Goal: Task Accomplishment & Management: Manage account settings

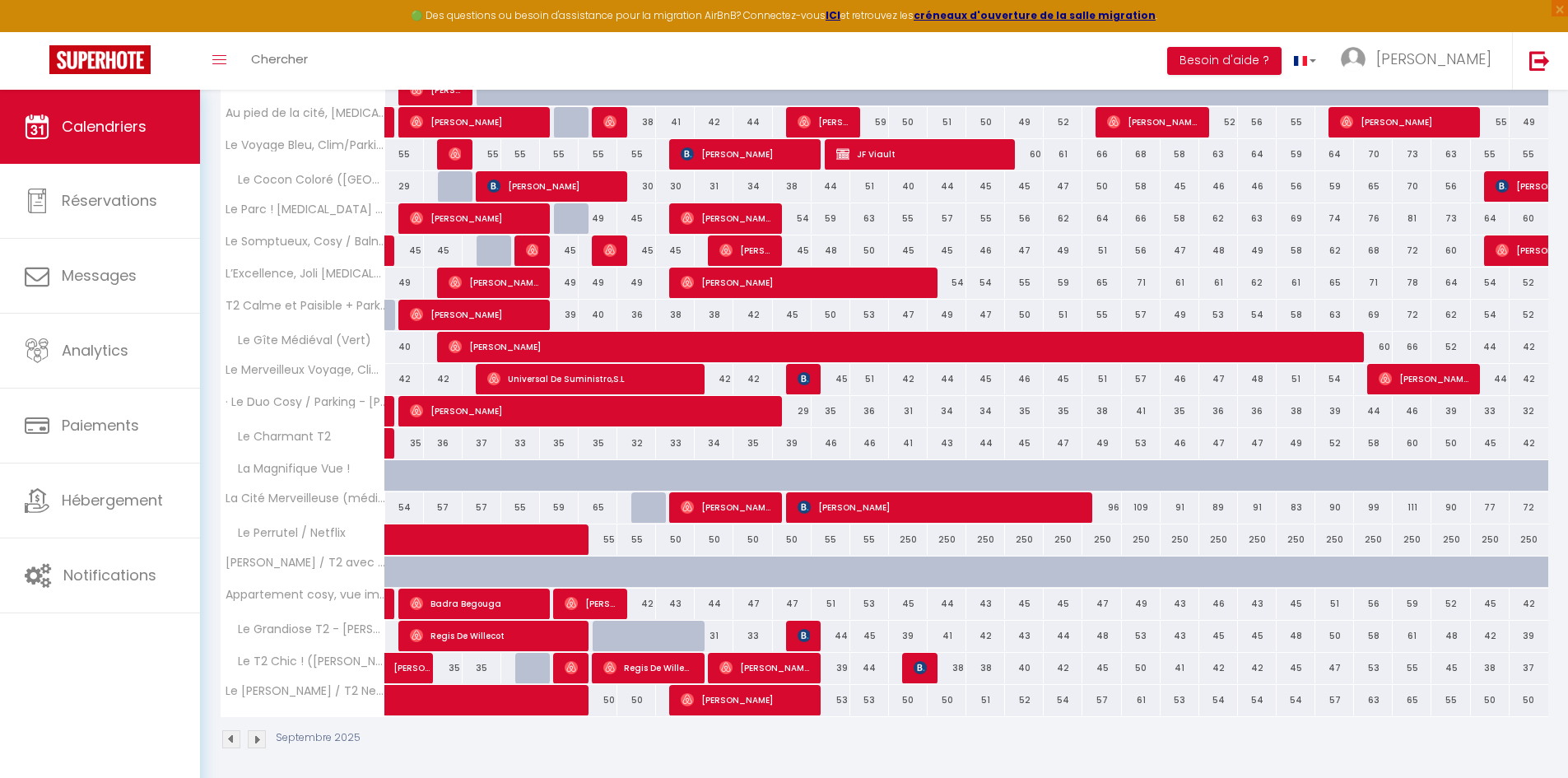
scroll to position [340, 0]
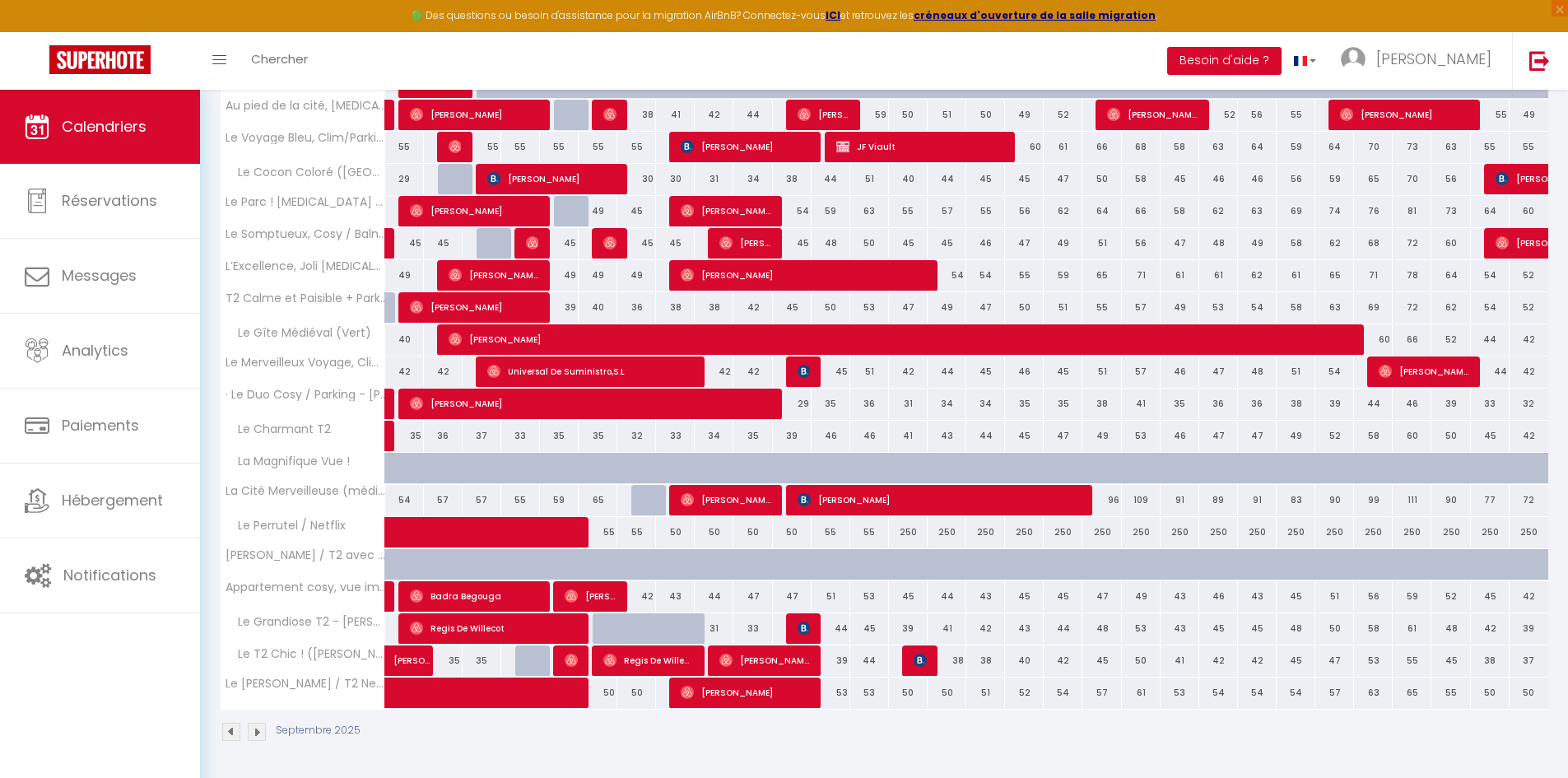
click at [830, 527] on div "55" at bounding box center [831, 531] width 39 height 30
type input "55"
type input "Ven 12 Septembre 2025"
type input "Sam 13 Septembre 2025"
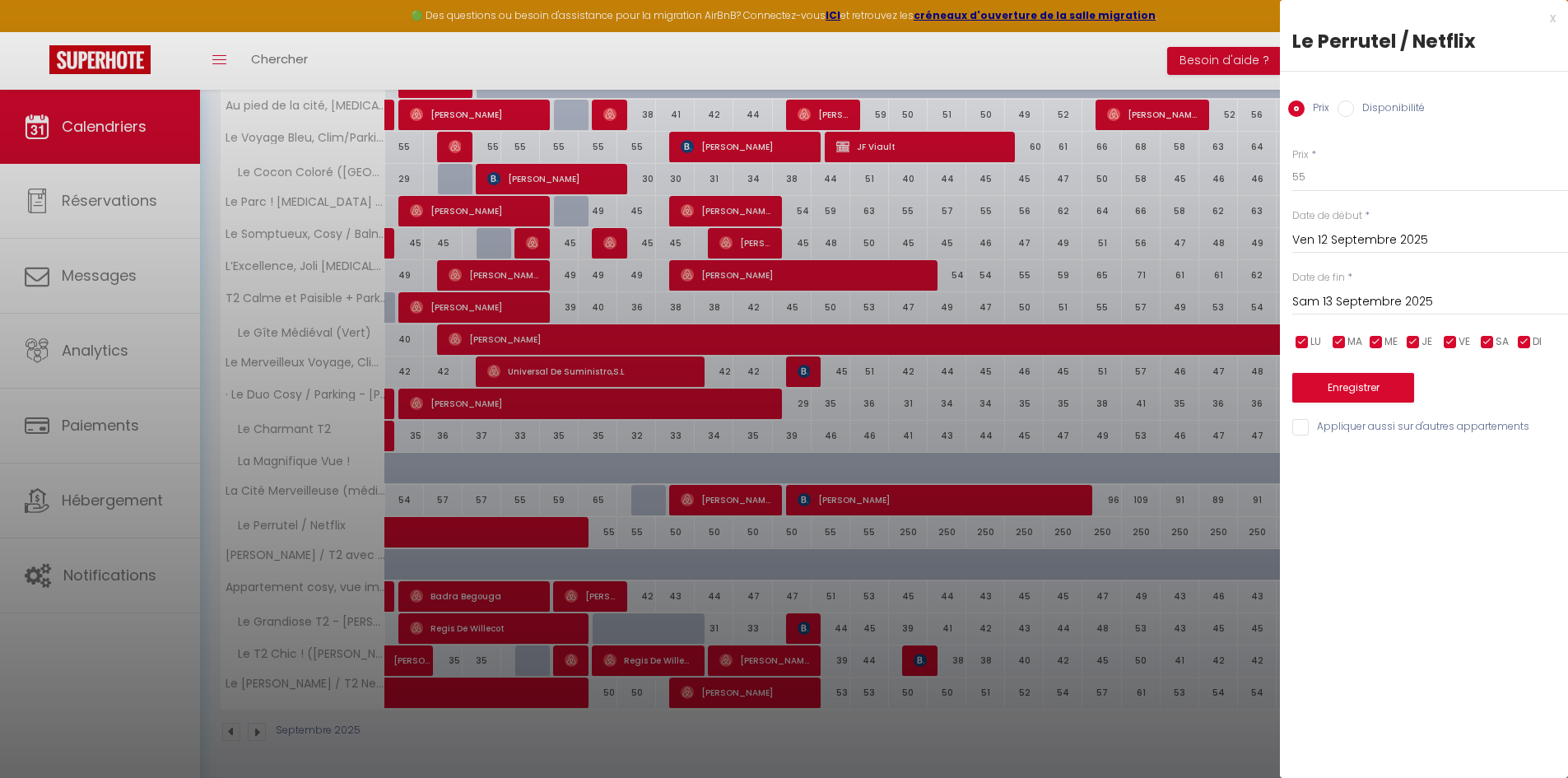
click at [177, 468] on div at bounding box center [784, 389] width 1568 height 778
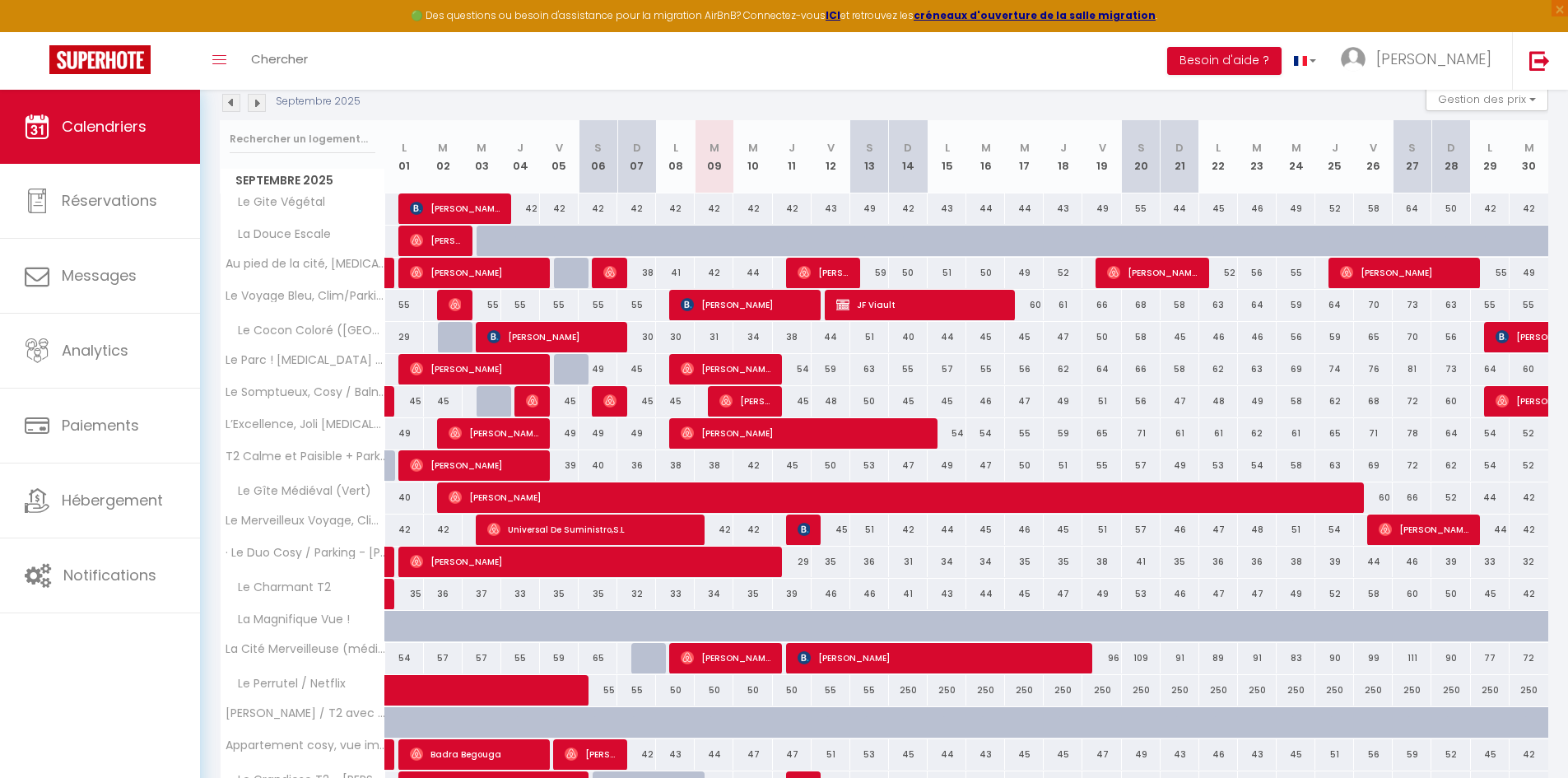
scroll to position [0, 0]
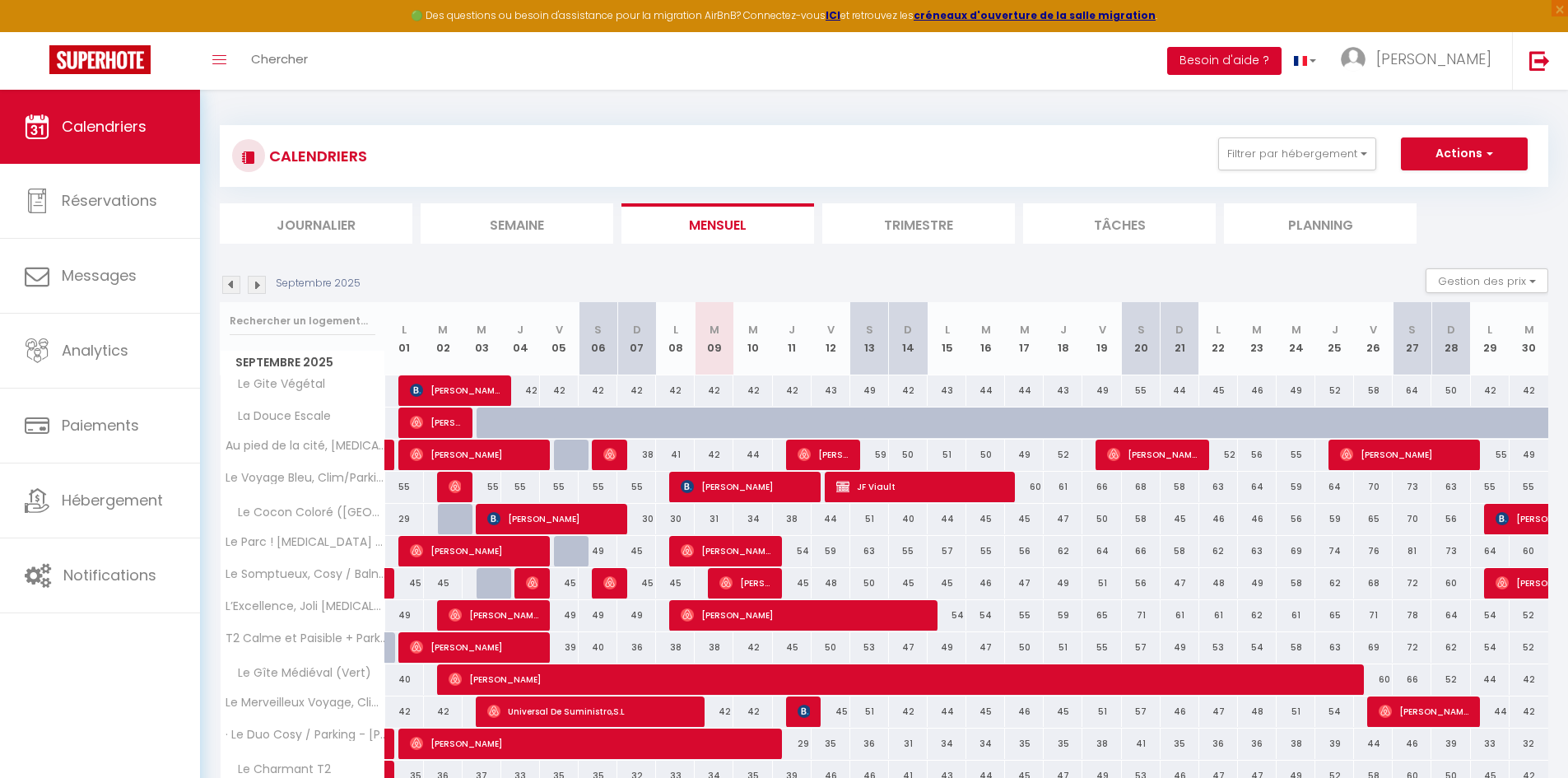
click at [1279, 57] on button "Besoin d'aide ?" at bounding box center [1224, 60] width 115 height 28
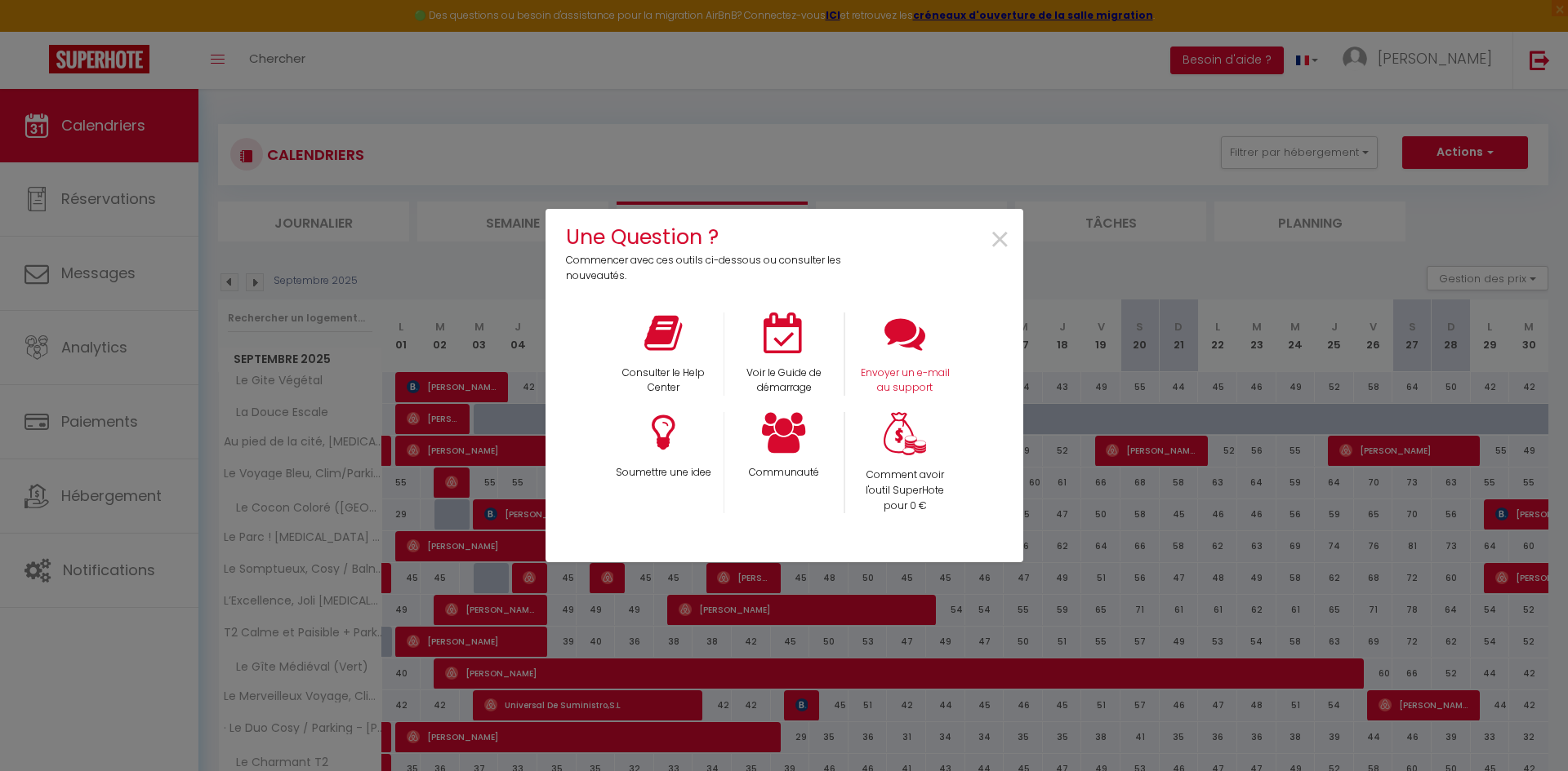
click at [902, 357] on div "Envoyer un e-mail au support" at bounding box center [904, 354] width 120 height 84
click at [904, 381] on p "Envoyer un e-mail au support" at bounding box center [905, 381] width 99 height 31
click at [1006, 242] on span "×" at bounding box center [1000, 240] width 22 height 51
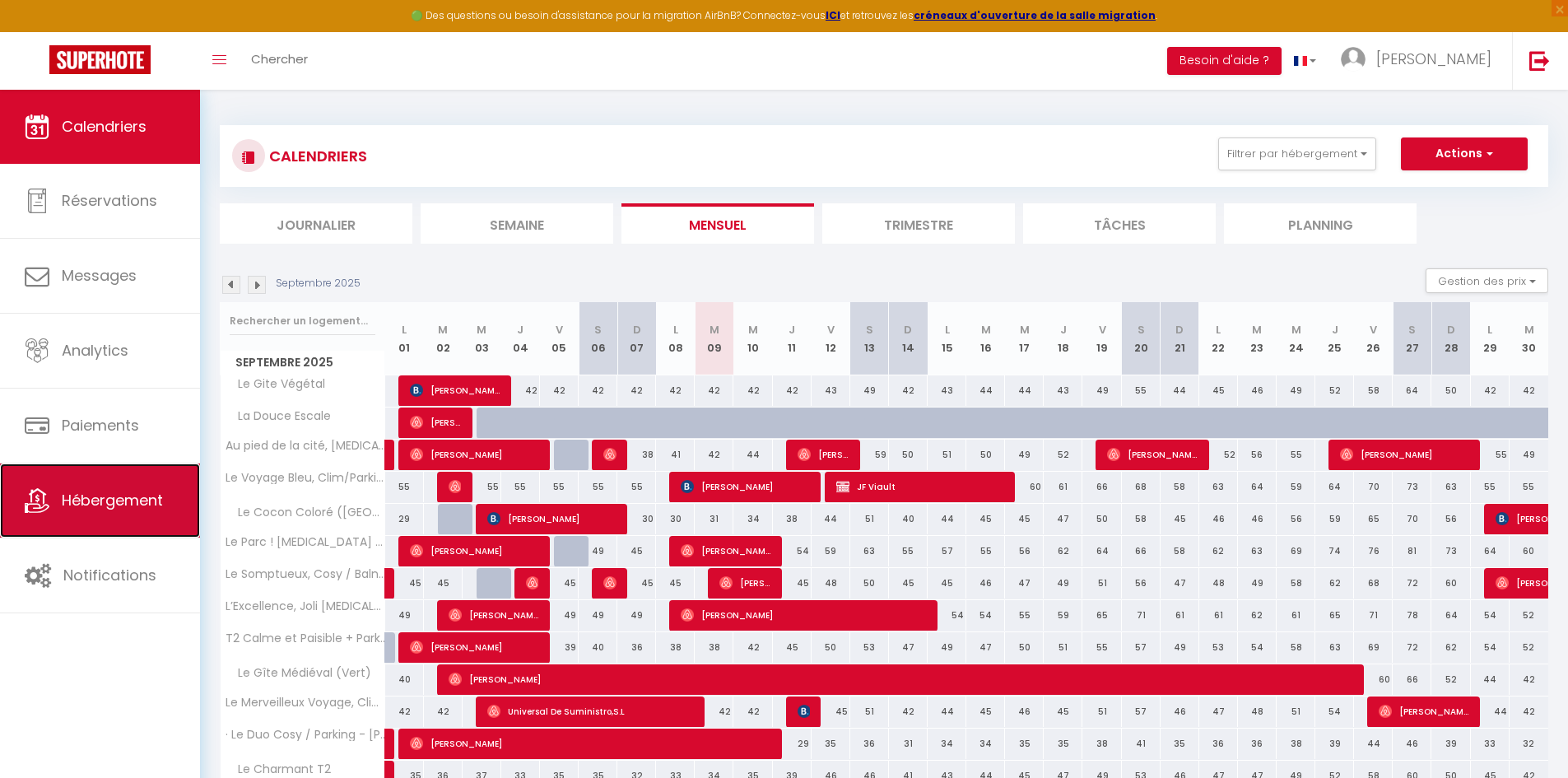
click at [141, 502] on span "Hébergement" at bounding box center [113, 499] width 101 height 20
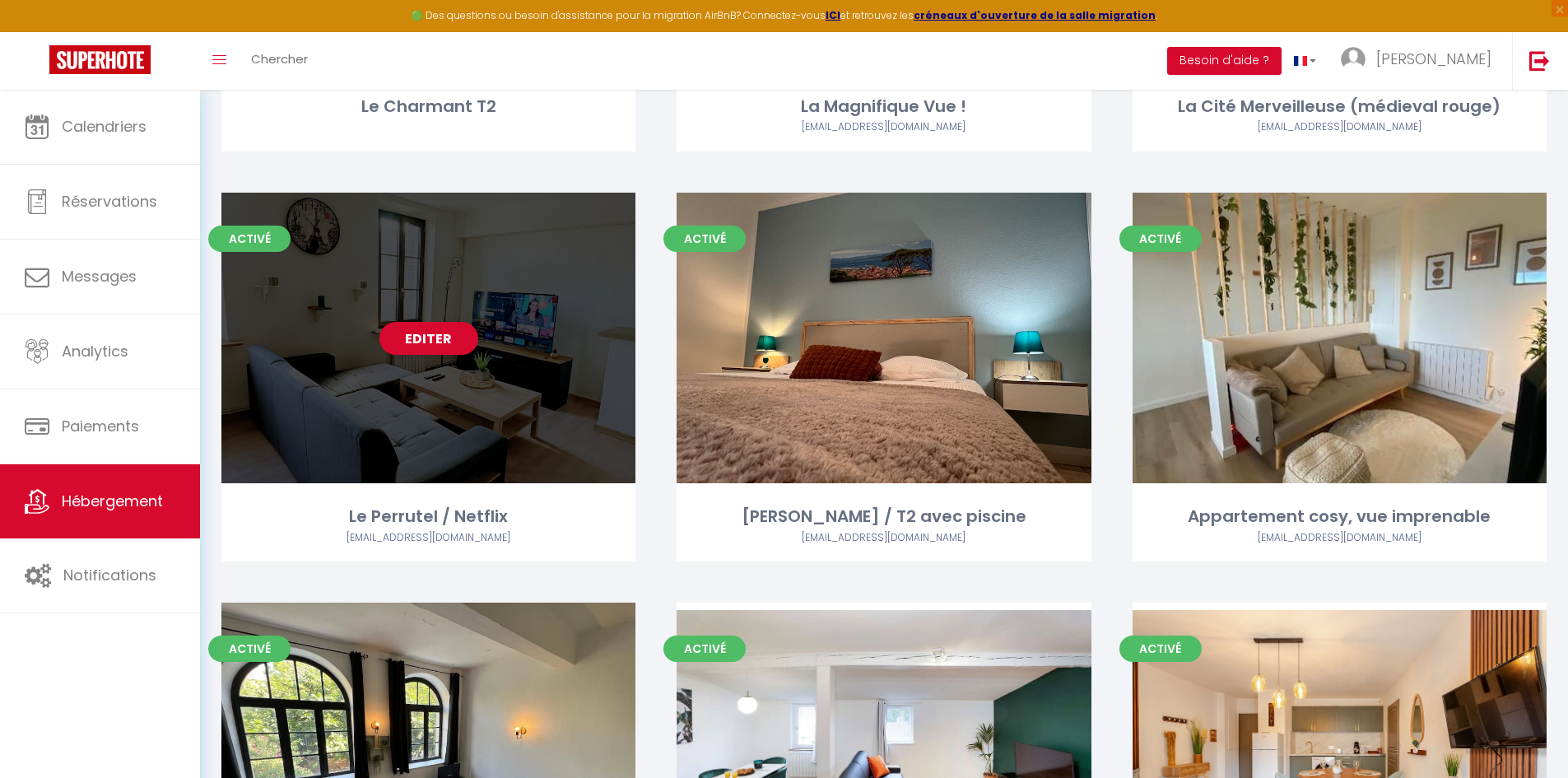
scroll to position [2325, 0]
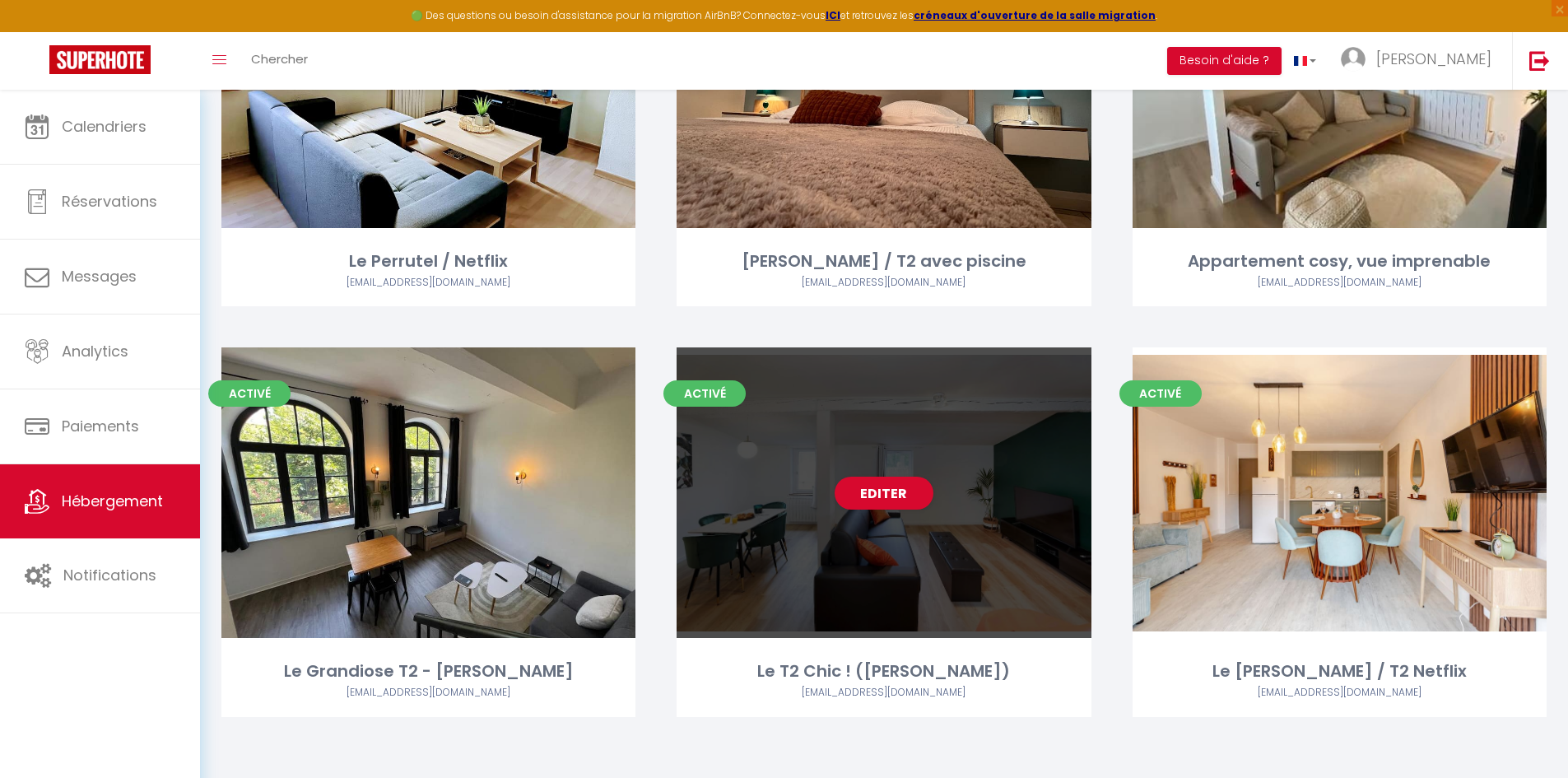
click at [975, 561] on div "Editer" at bounding box center [884, 492] width 414 height 290
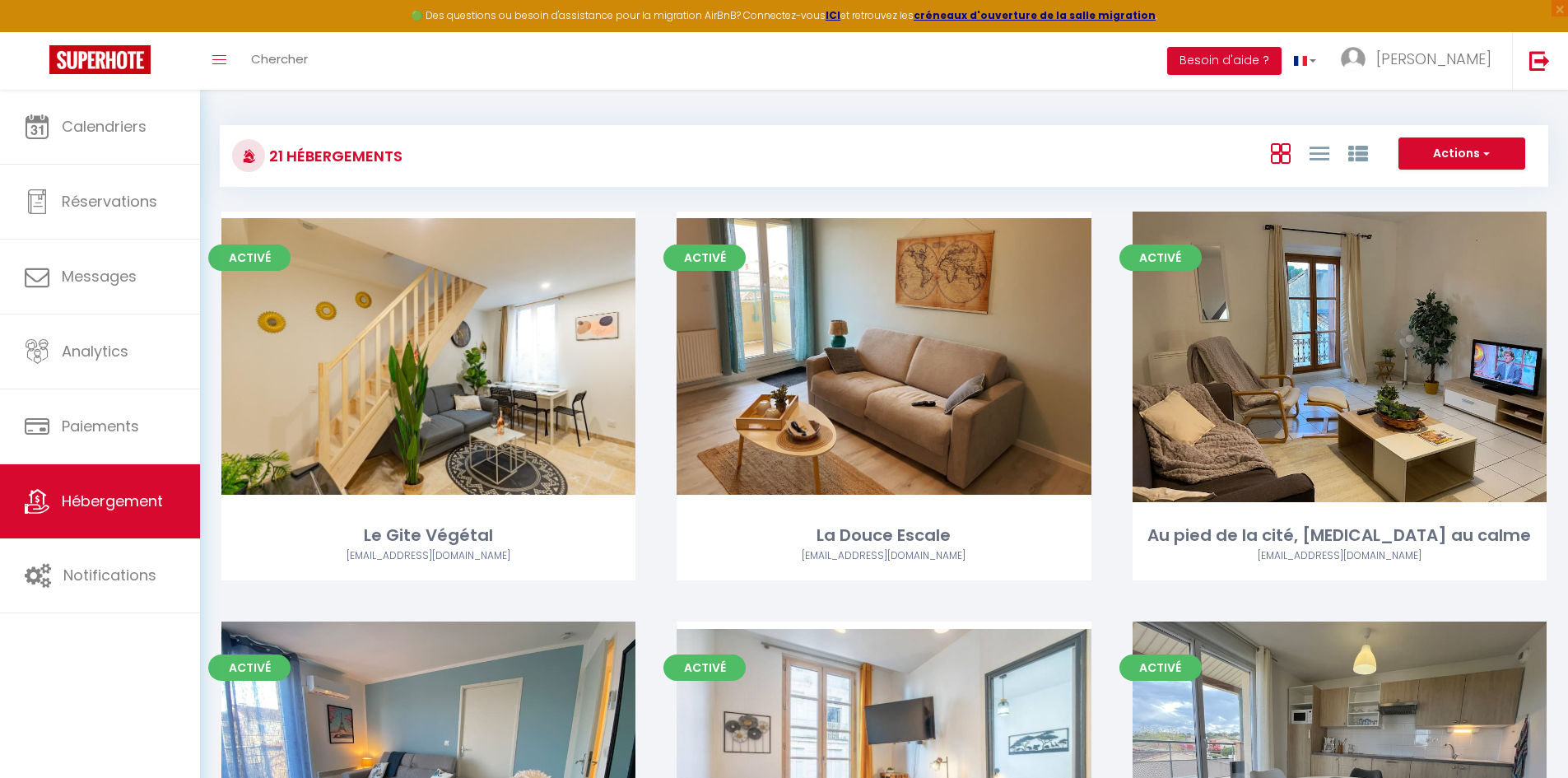
select select "3"
select select "2"
select select "1"
select select
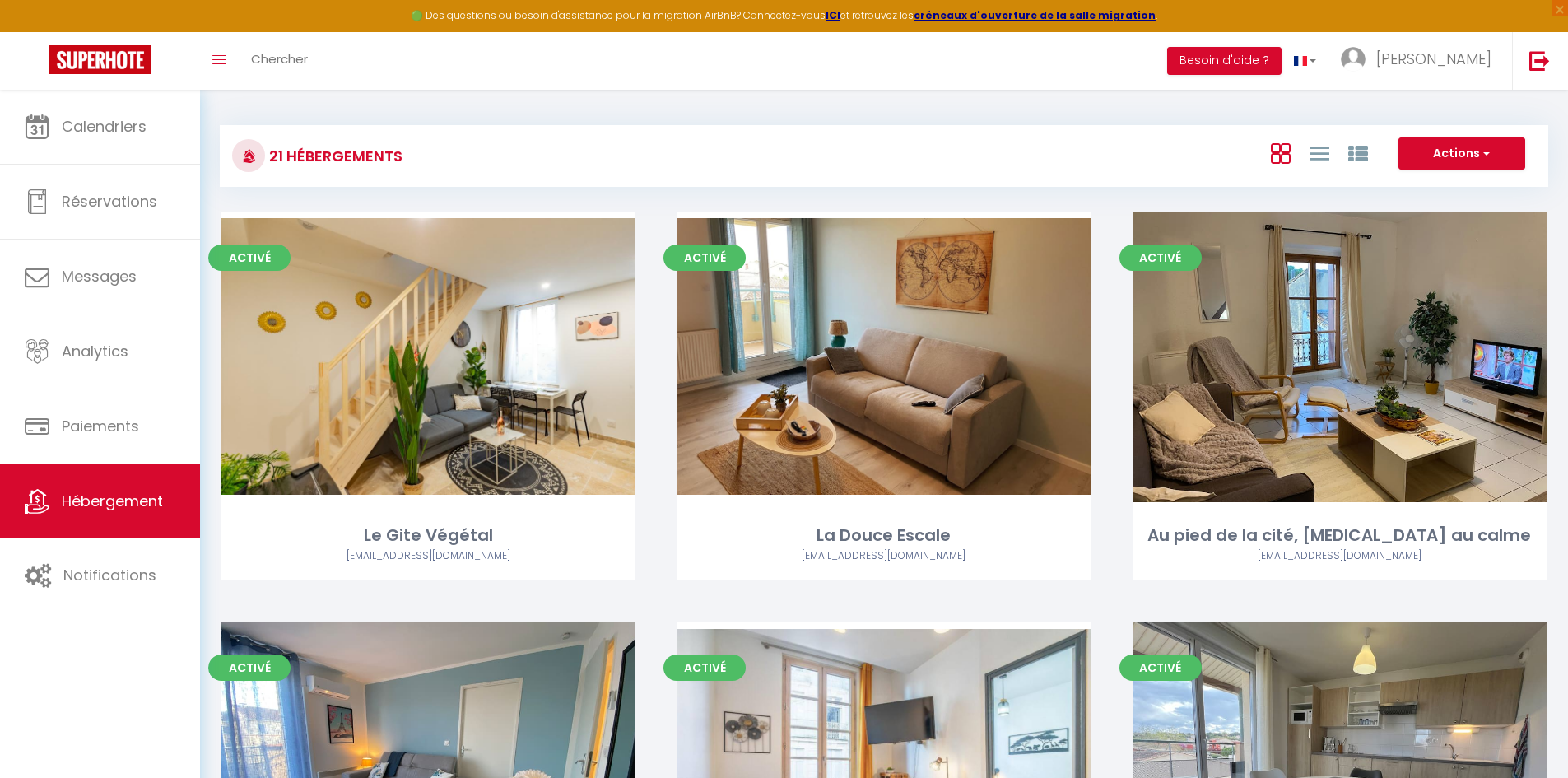
select select "28"
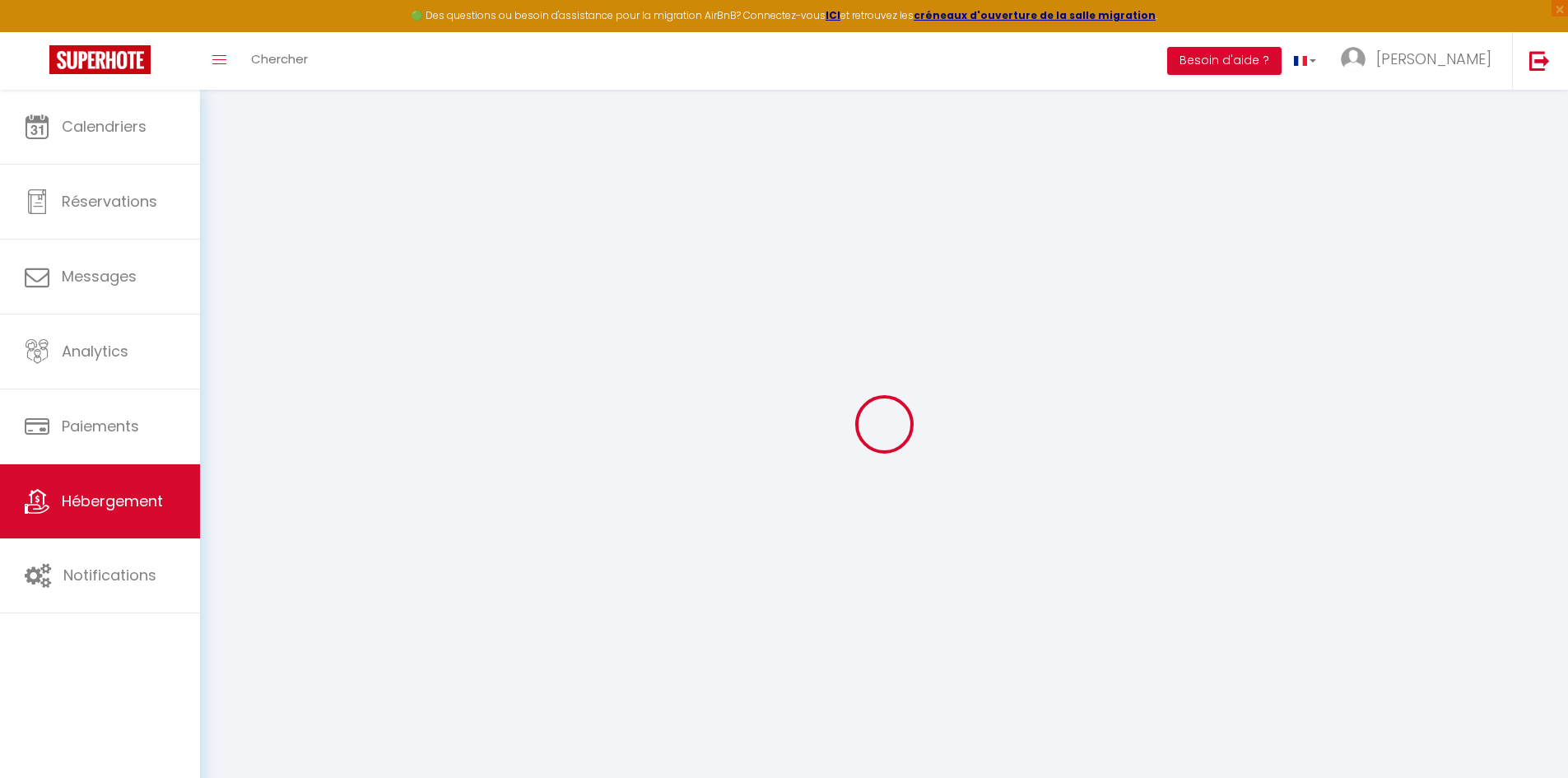
select select
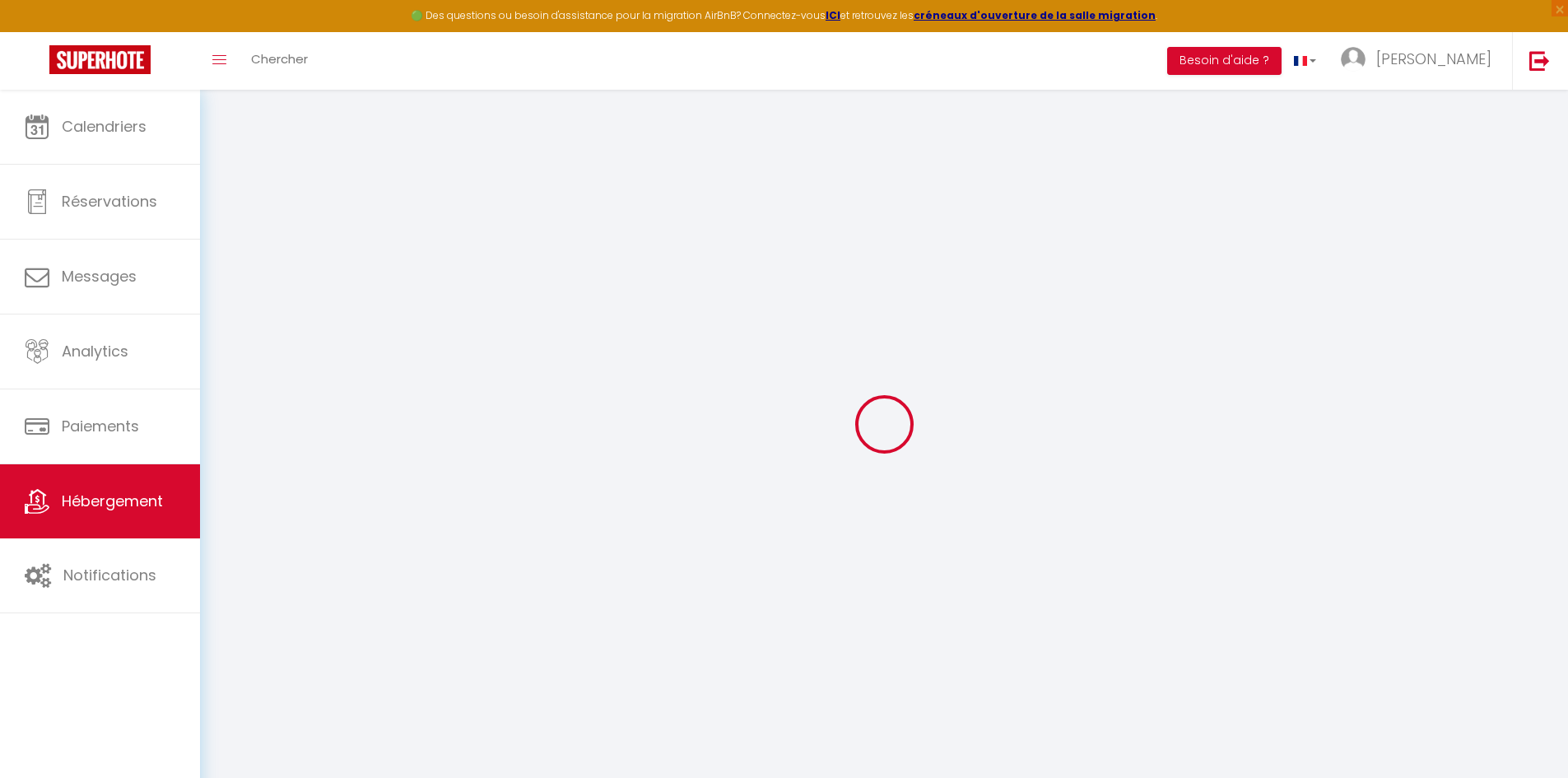
select select
checkbox input "false"
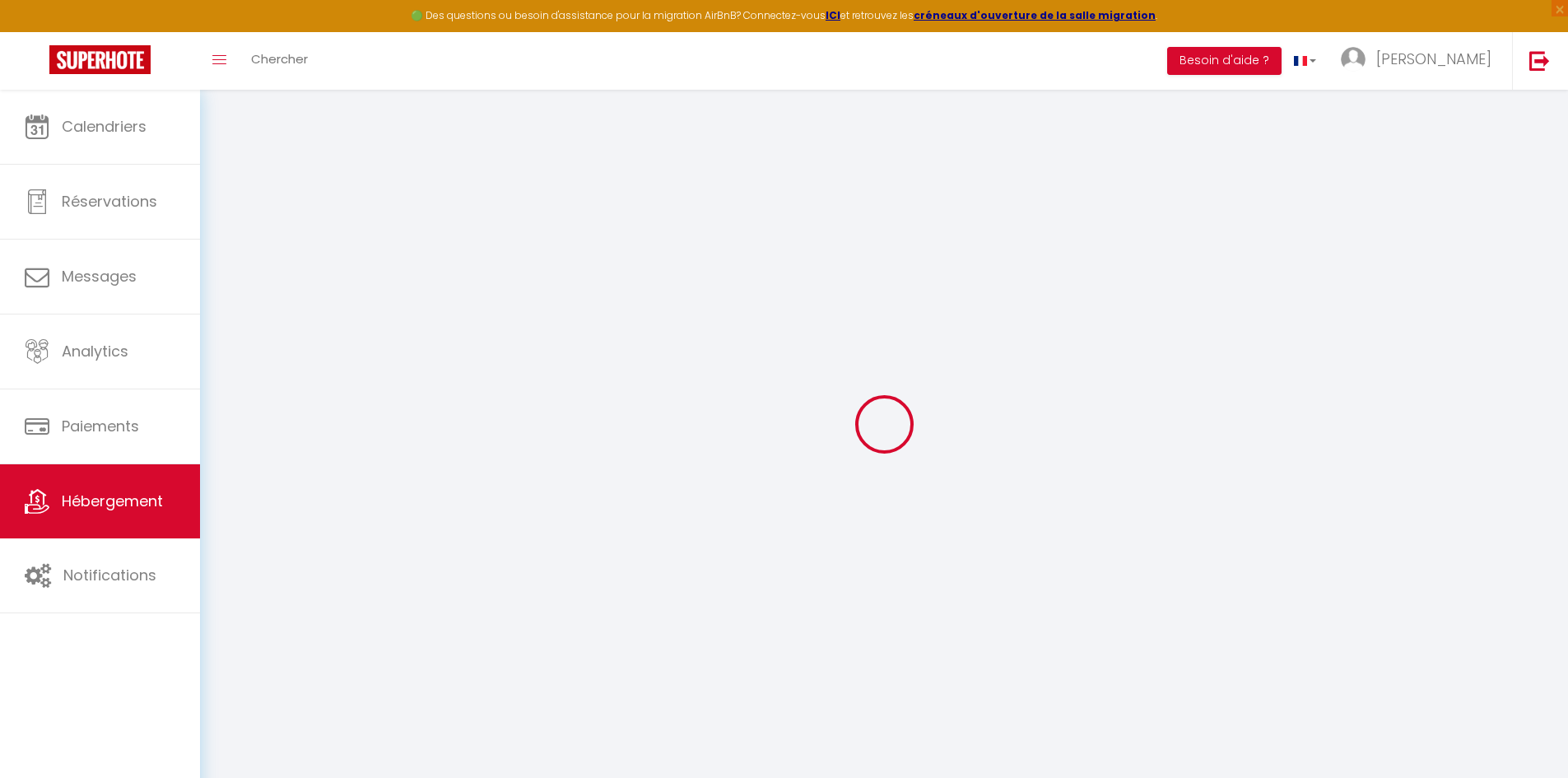
select select
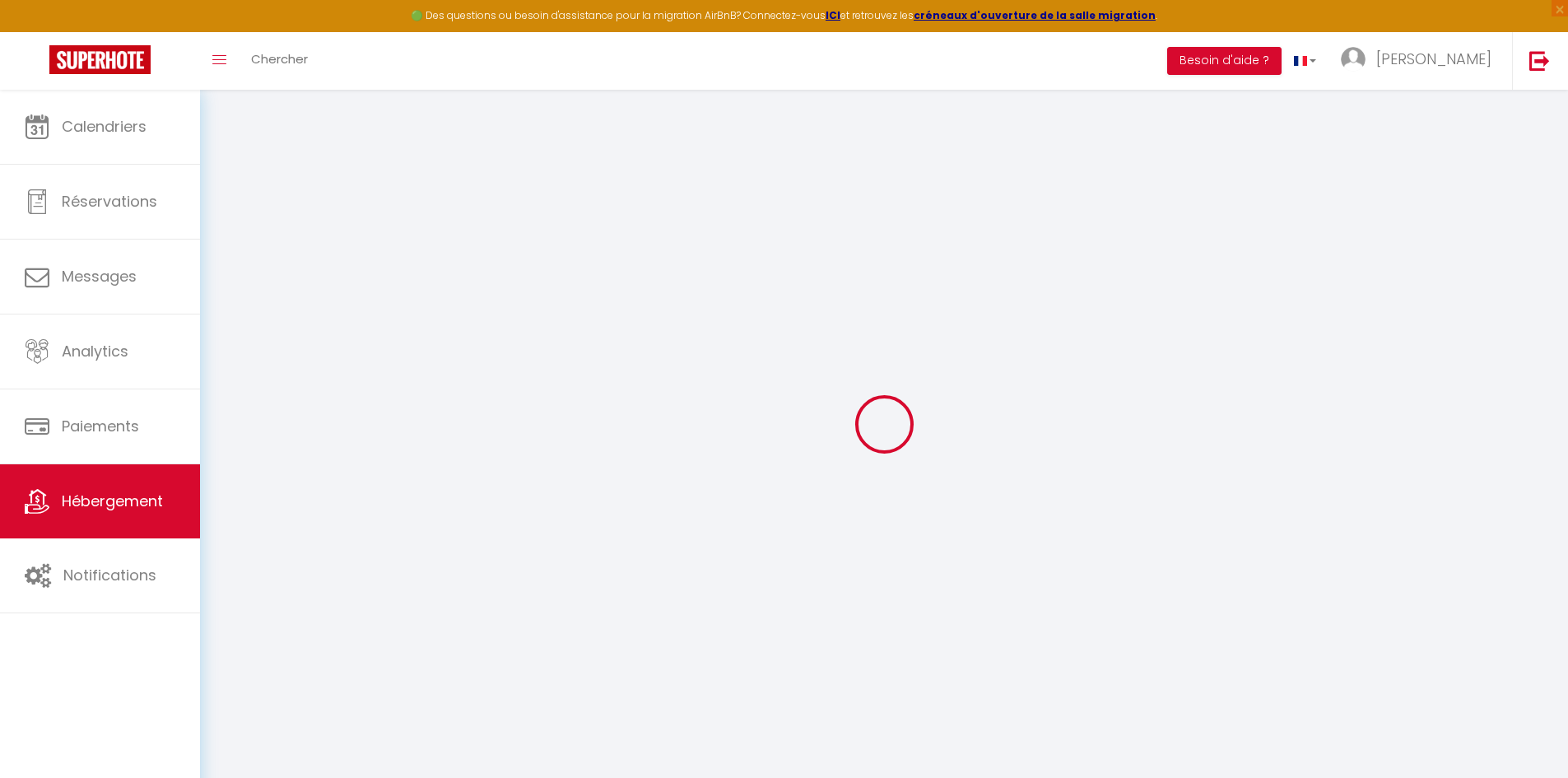
select select
checkbox input "false"
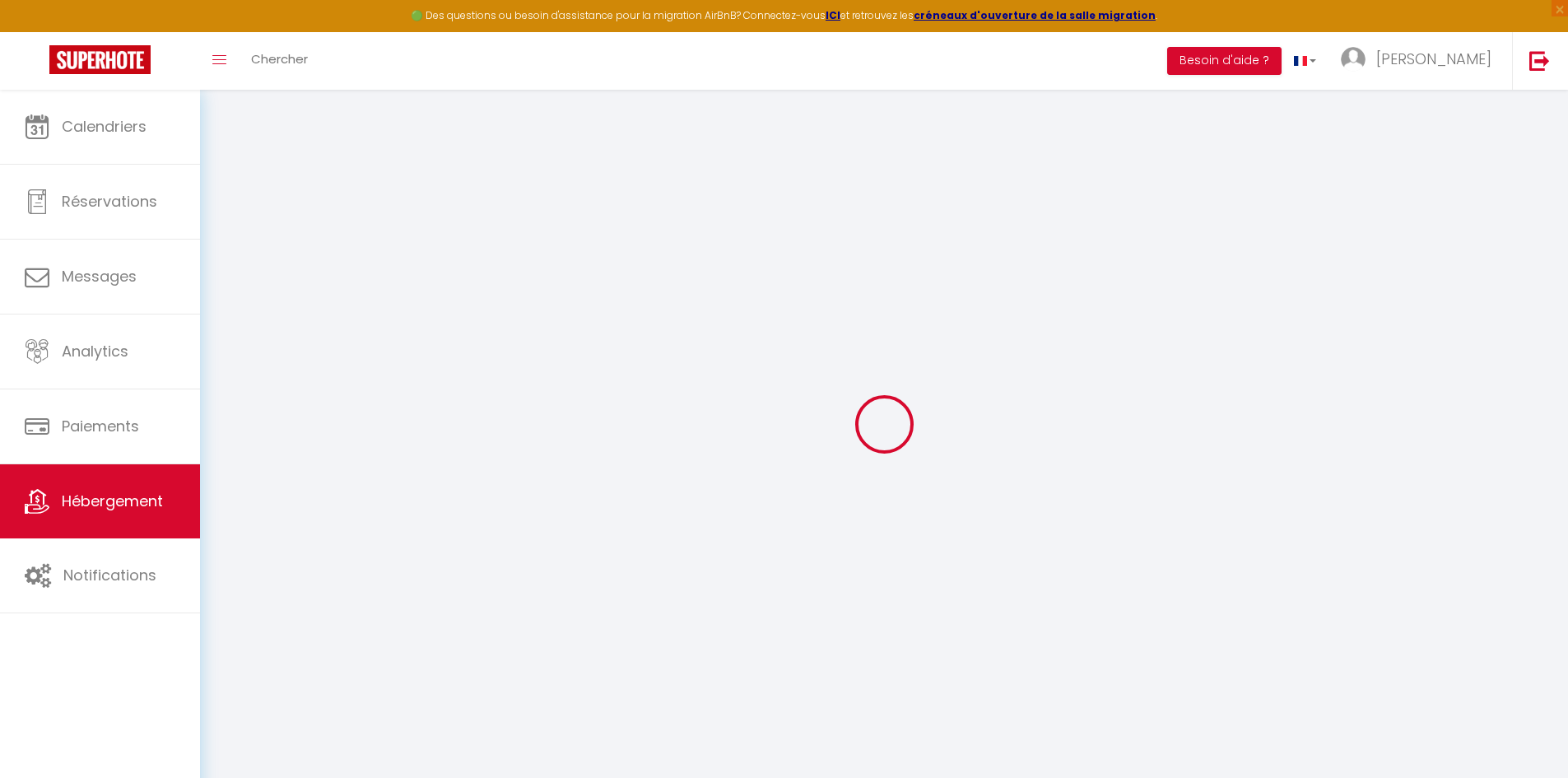
checkbox input "false"
select select
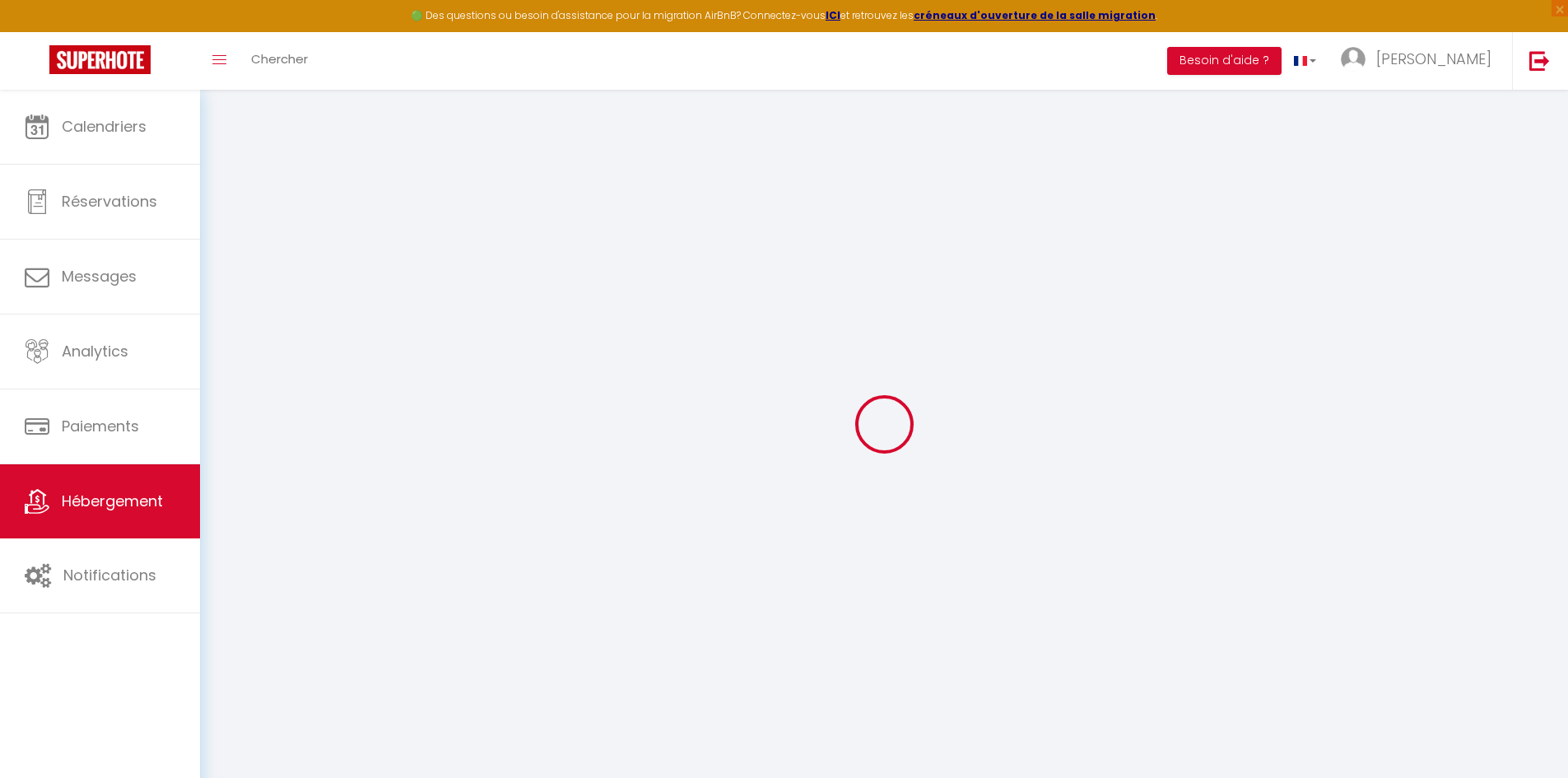
select select
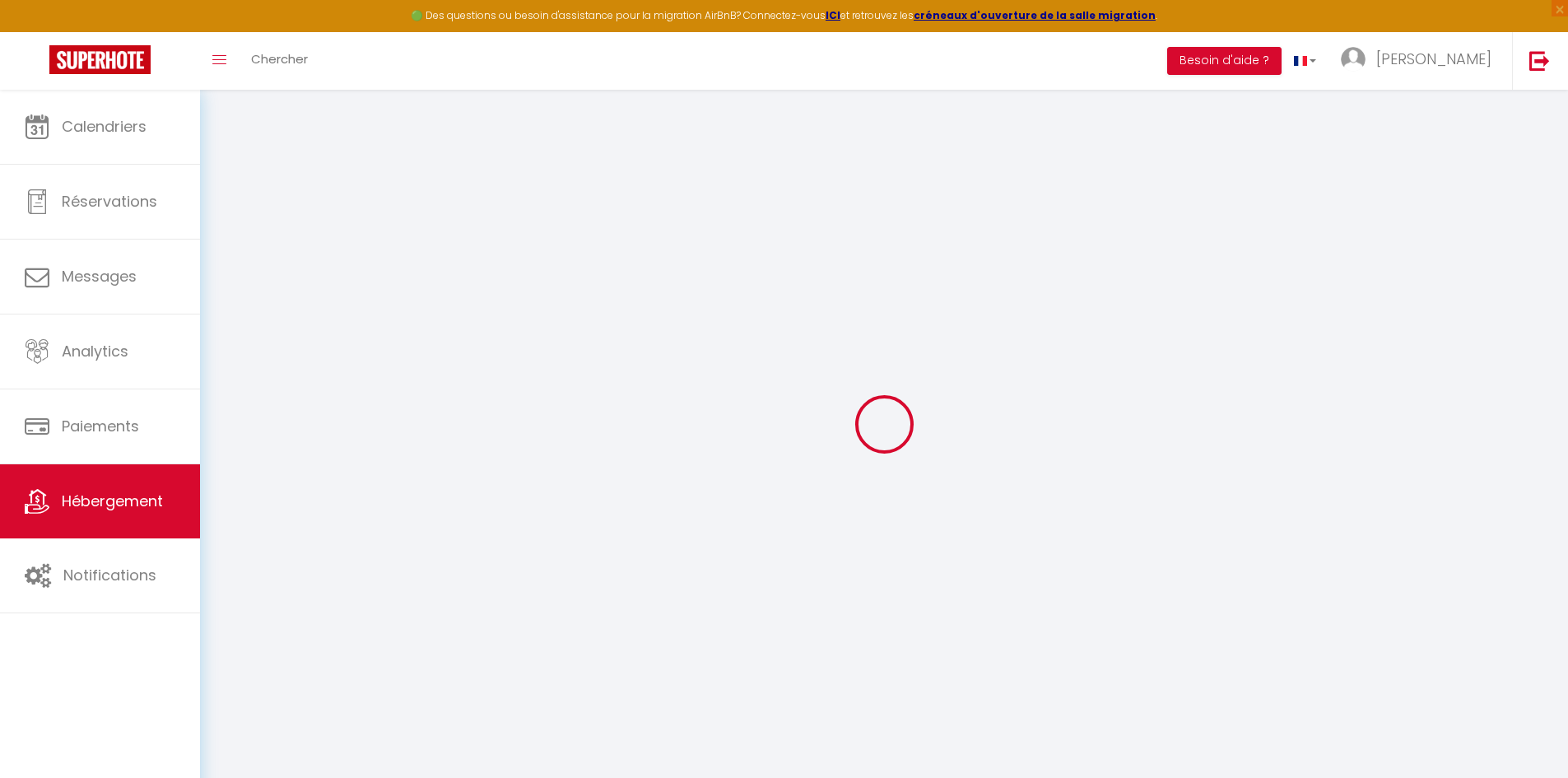
checkbox input "false"
select select
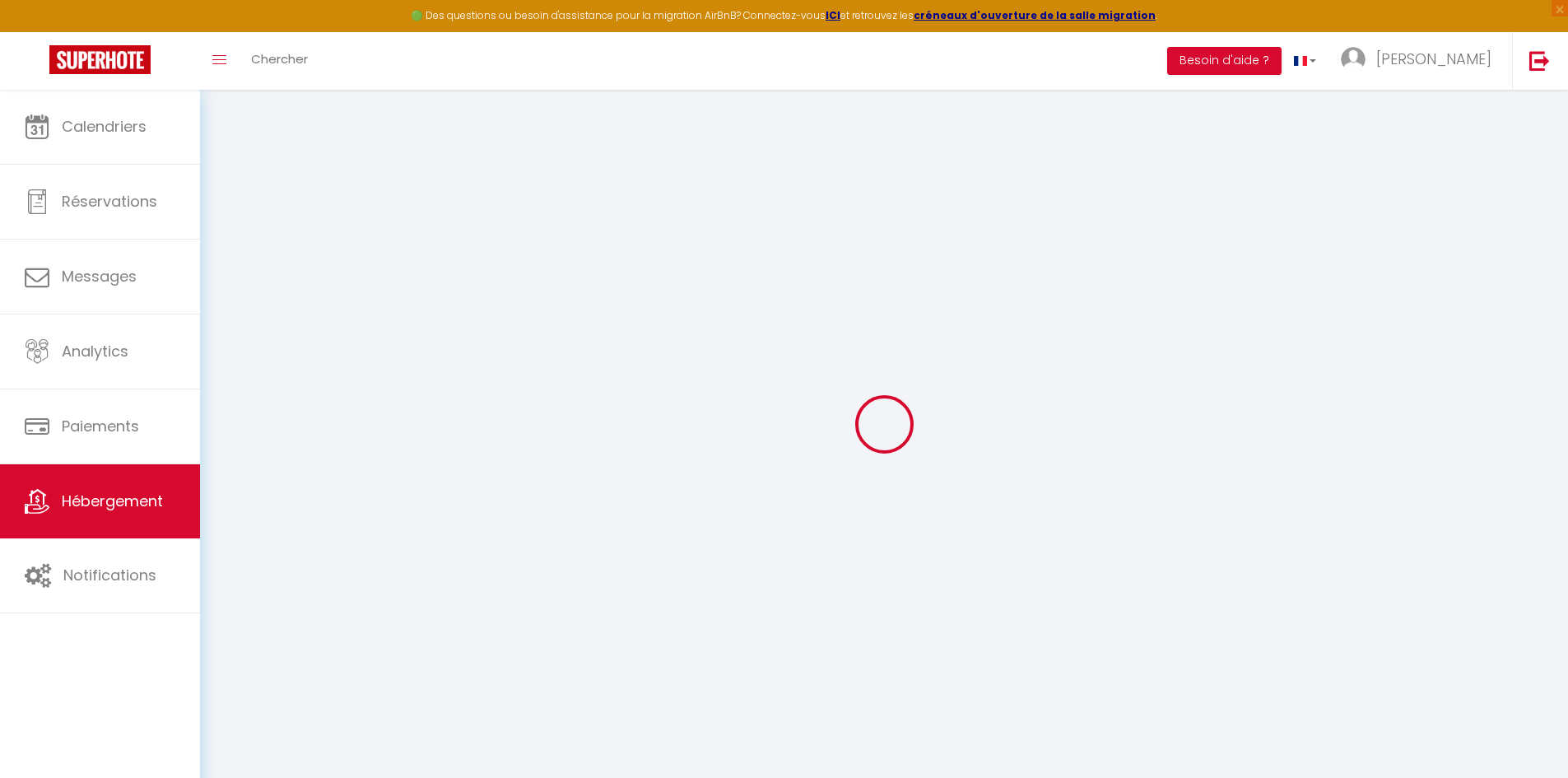
select select
type input "Le T2 Chic ! ([PERSON_NAME])"
type input "[PERSON_NAME]"
type input "60"
type input "6"
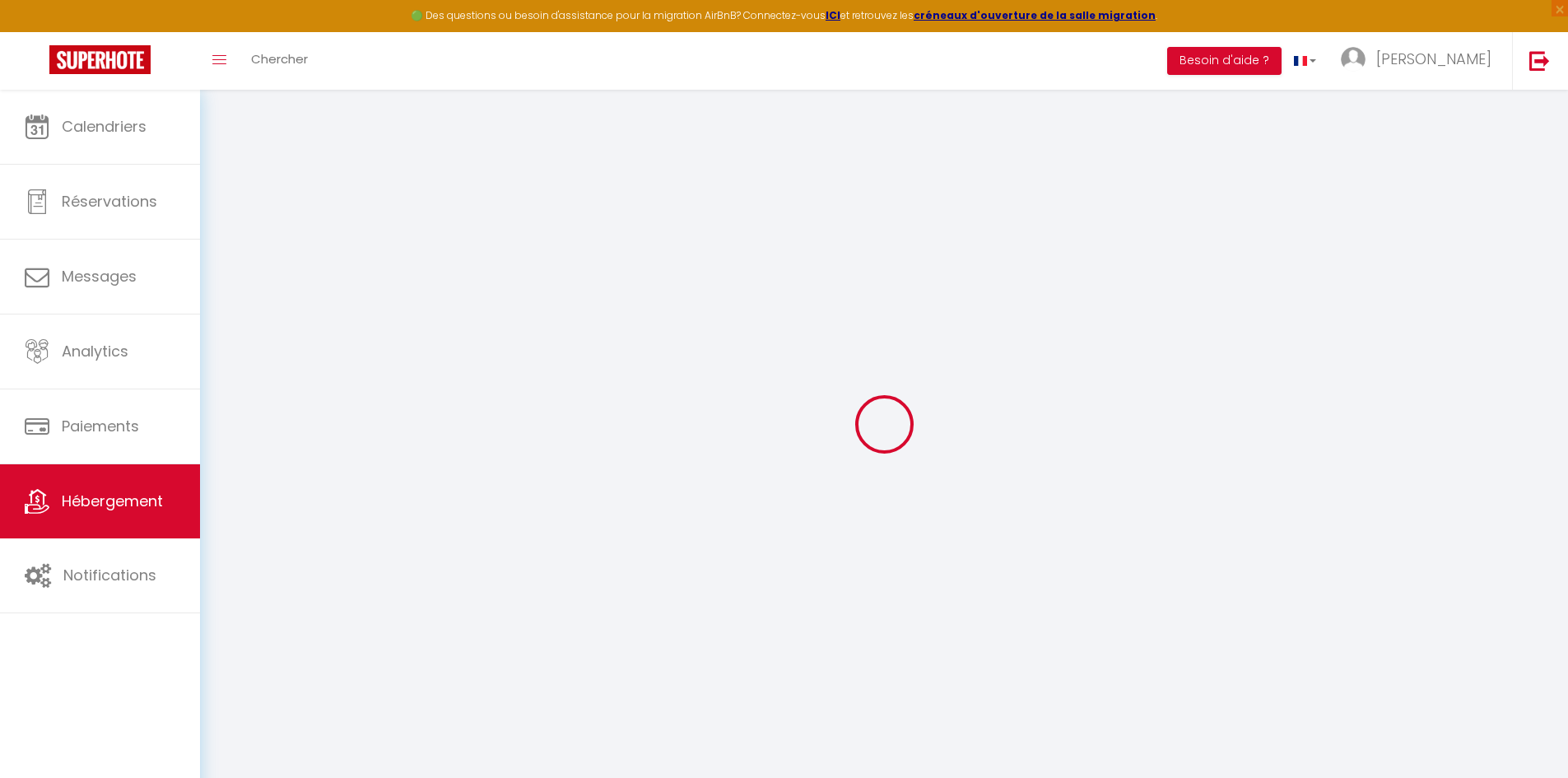
type input "30"
type input "500"
select select
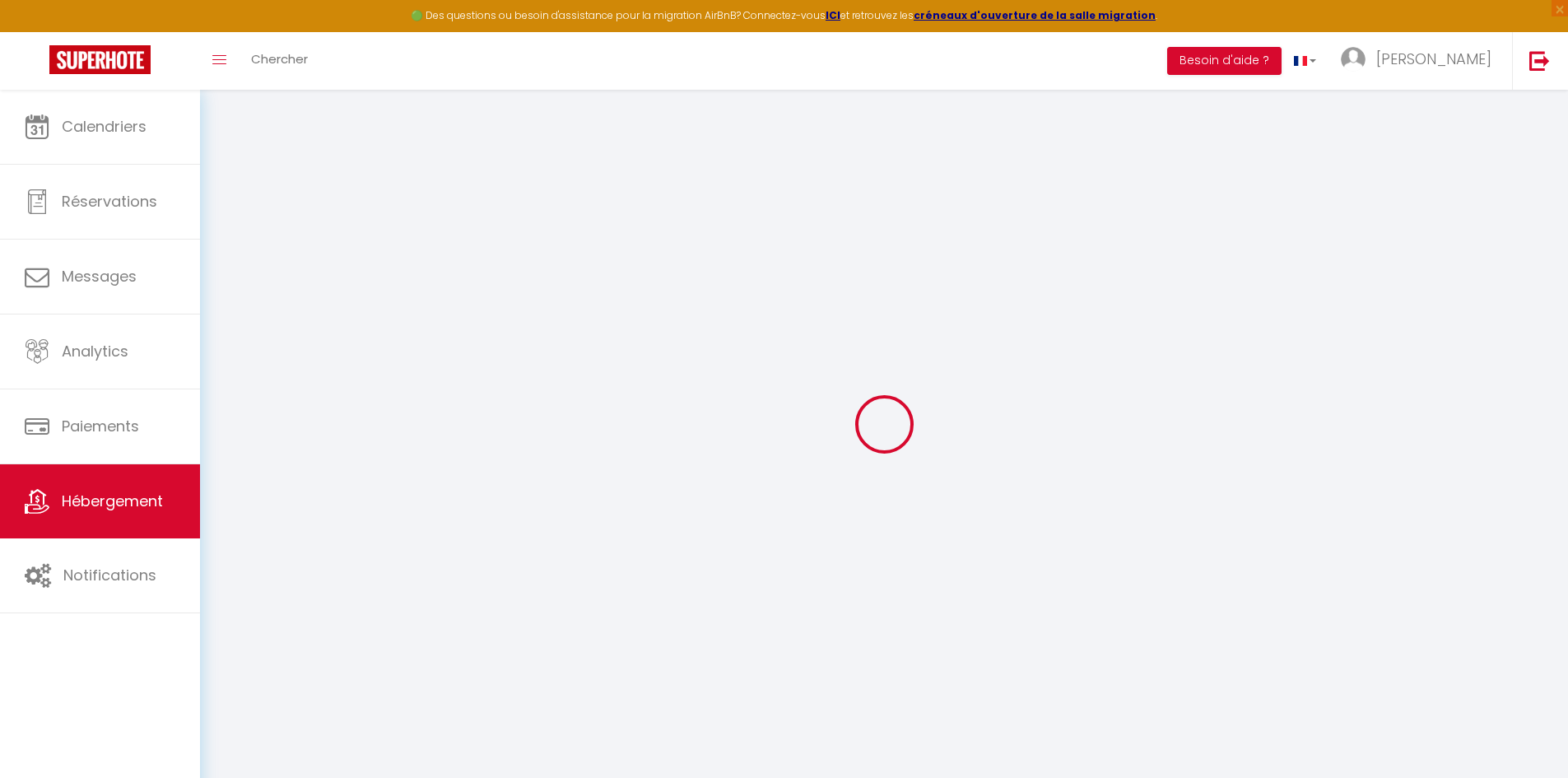
select select
type input "51 rue Voltaire ·"
type input "11000"
type input "[GEOGRAPHIC_DATA]"
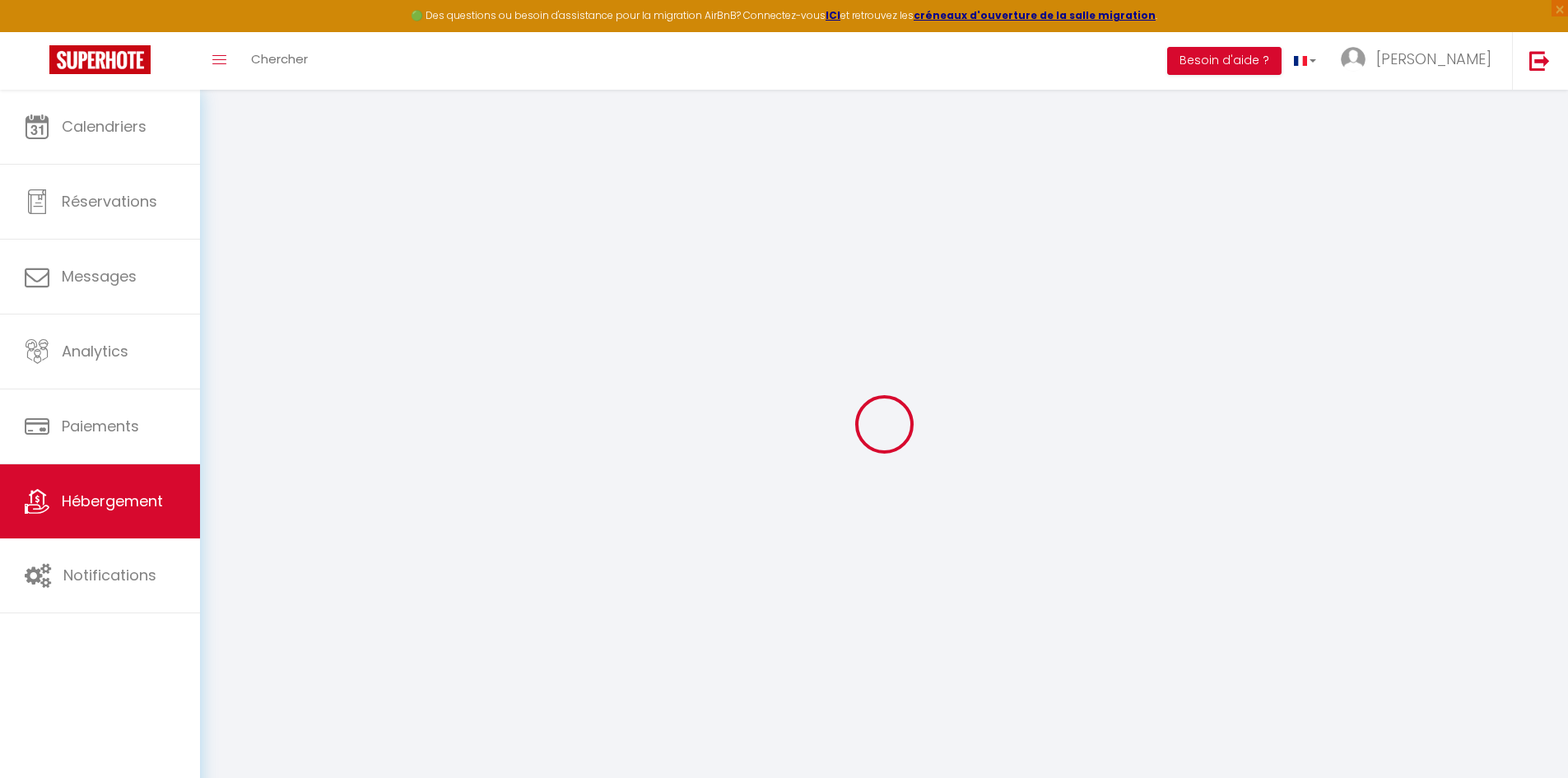
type input "[EMAIL_ADDRESS][DOMAIN_NAME]"
select select "14354"
checkbox input "false"
checkbox input "true"
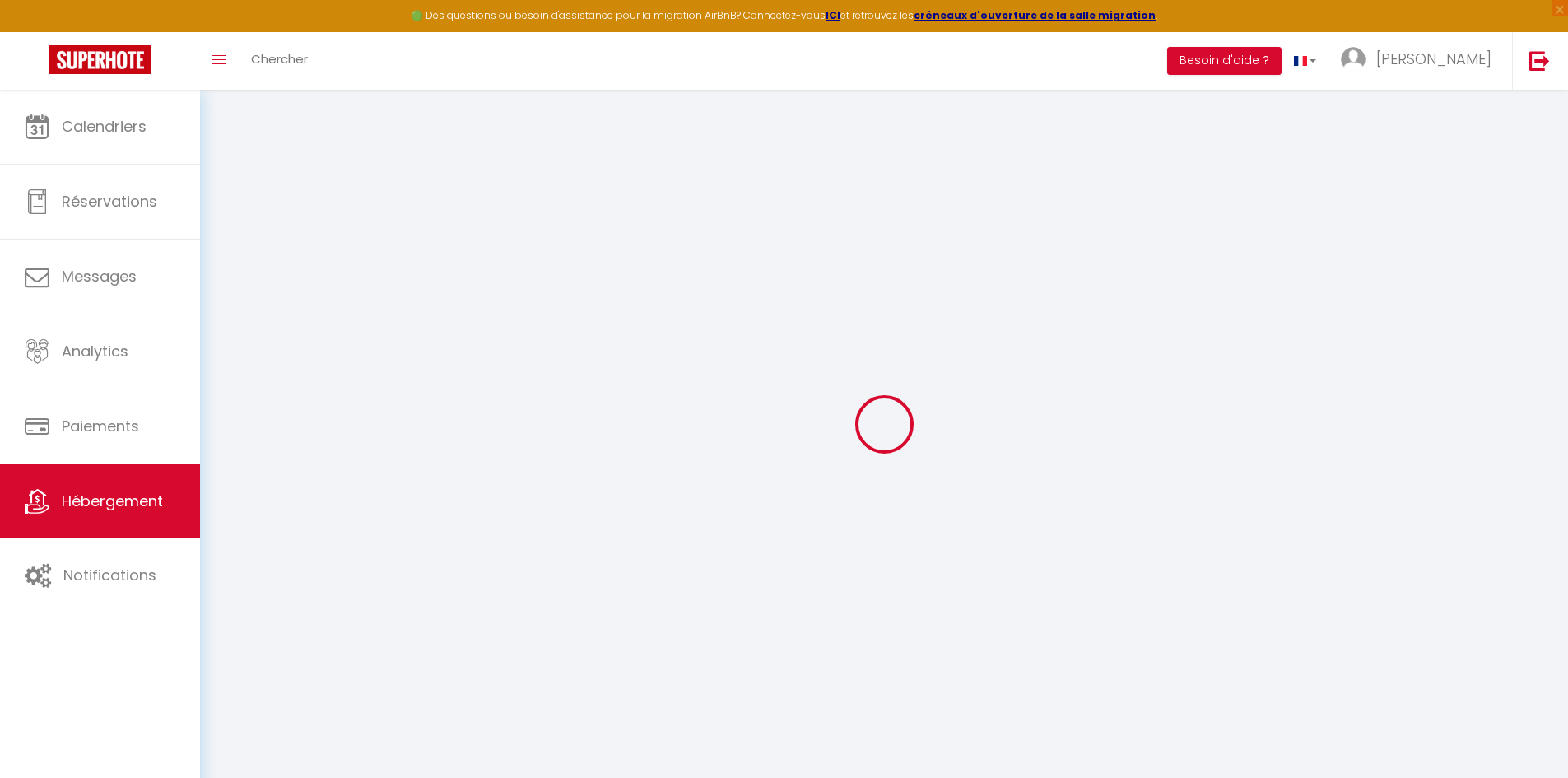
checkbox input "false"
type input "0"
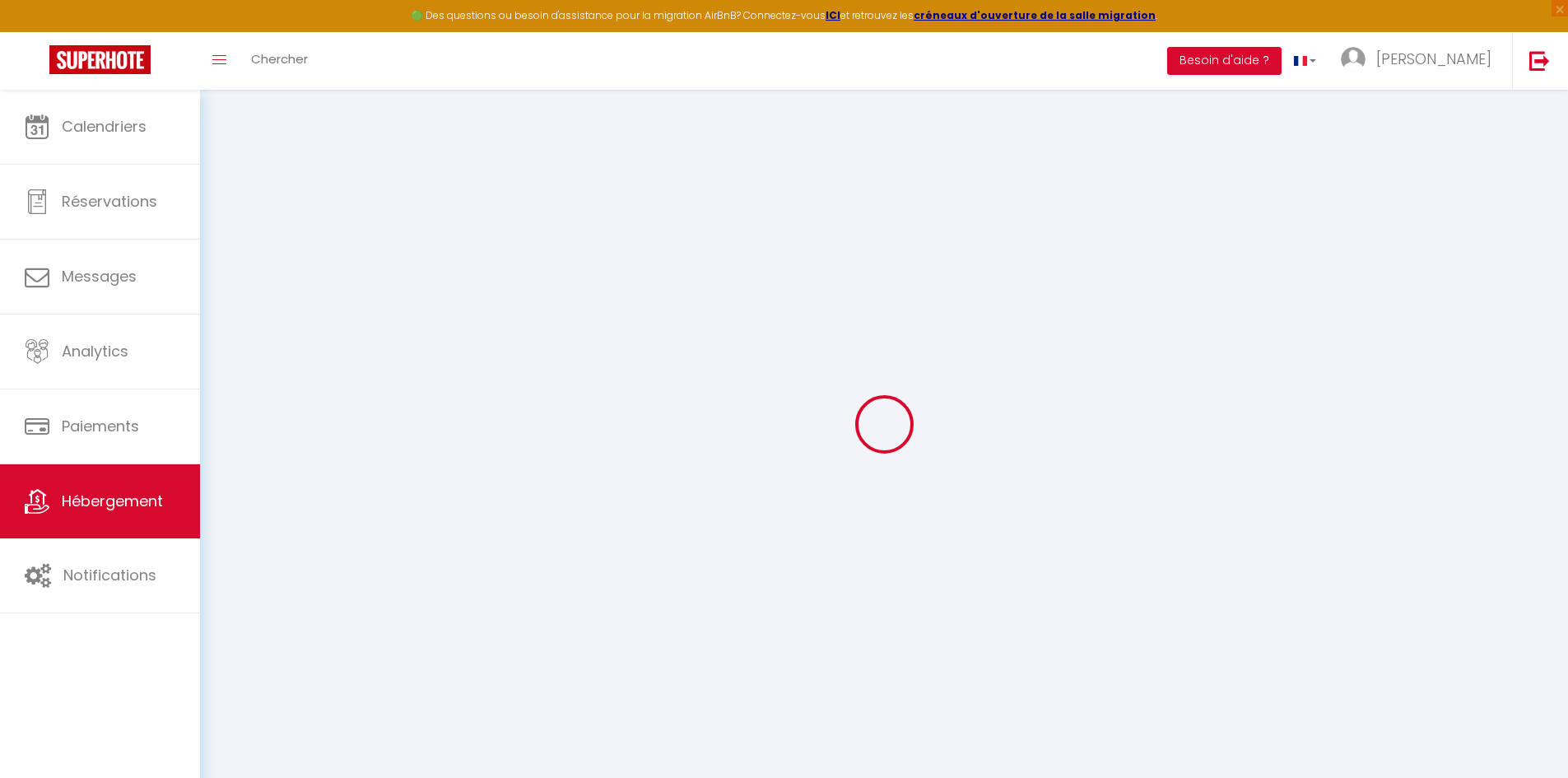
select select "+ 75 %"
select select
checkbox input "false"
checkbox input "true"
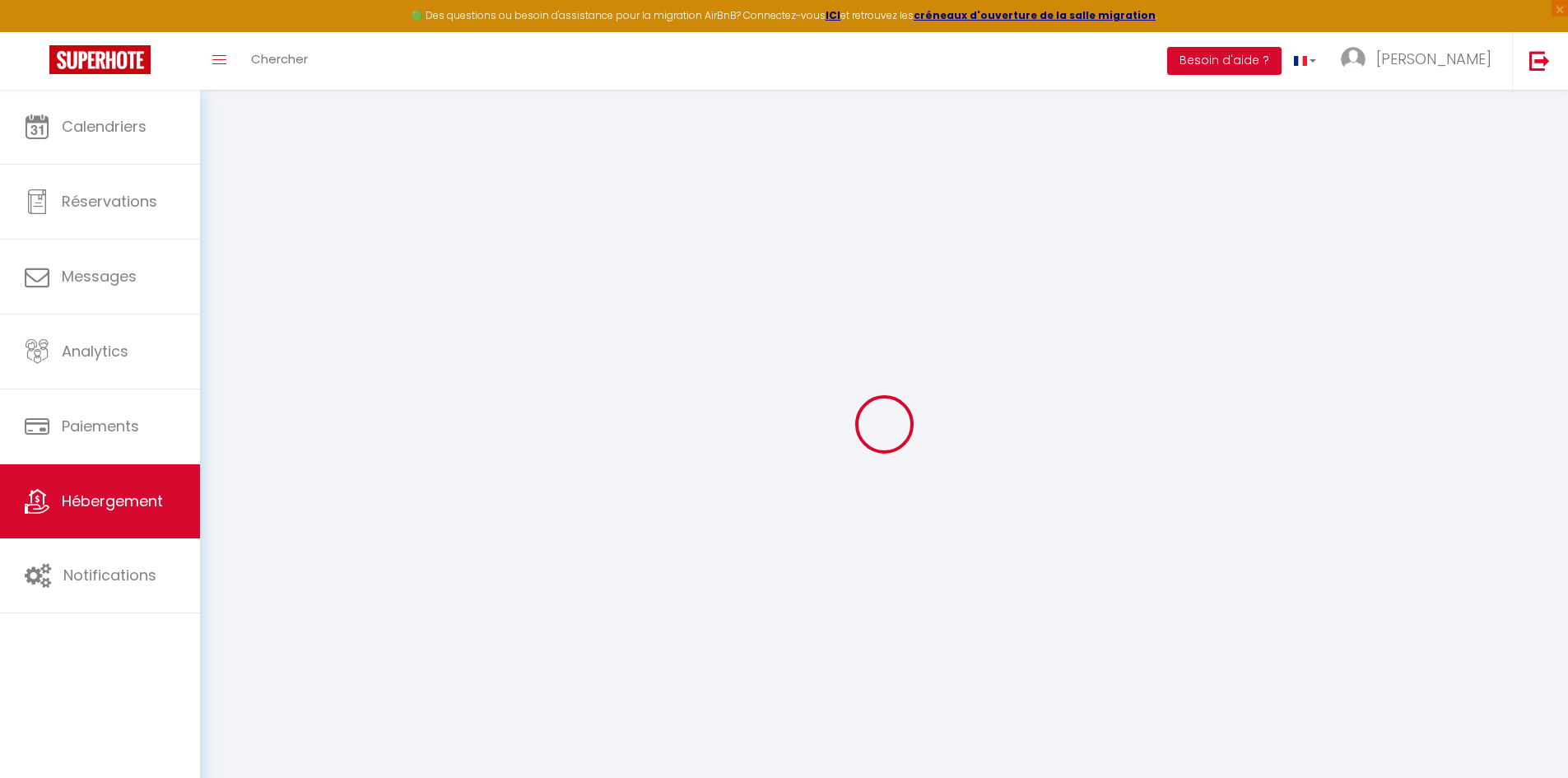
checkbox input "false"
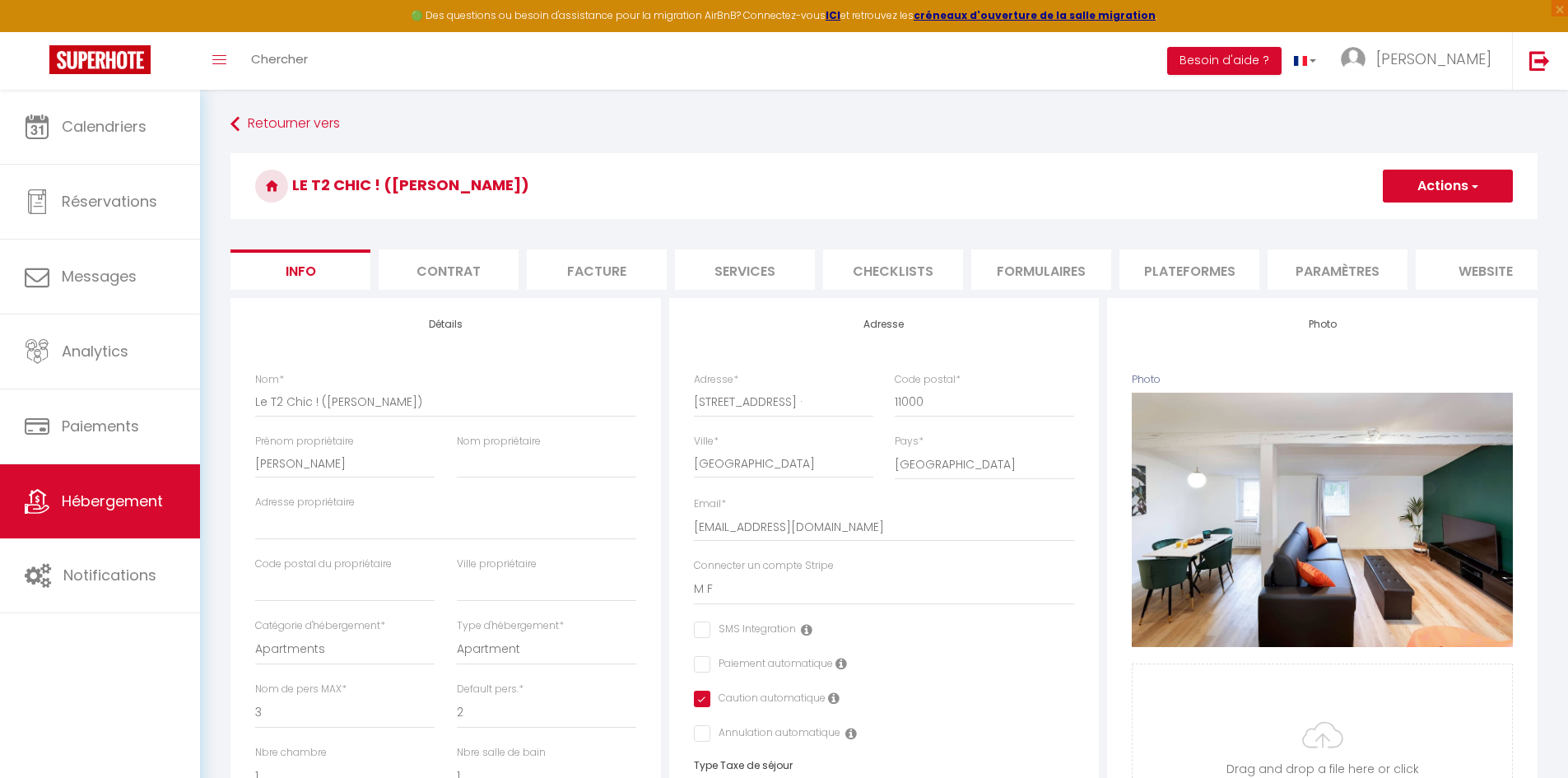
click at [1198, 286] on li "Plateformes" at bounding box center [1189, 270] width 140 height 41
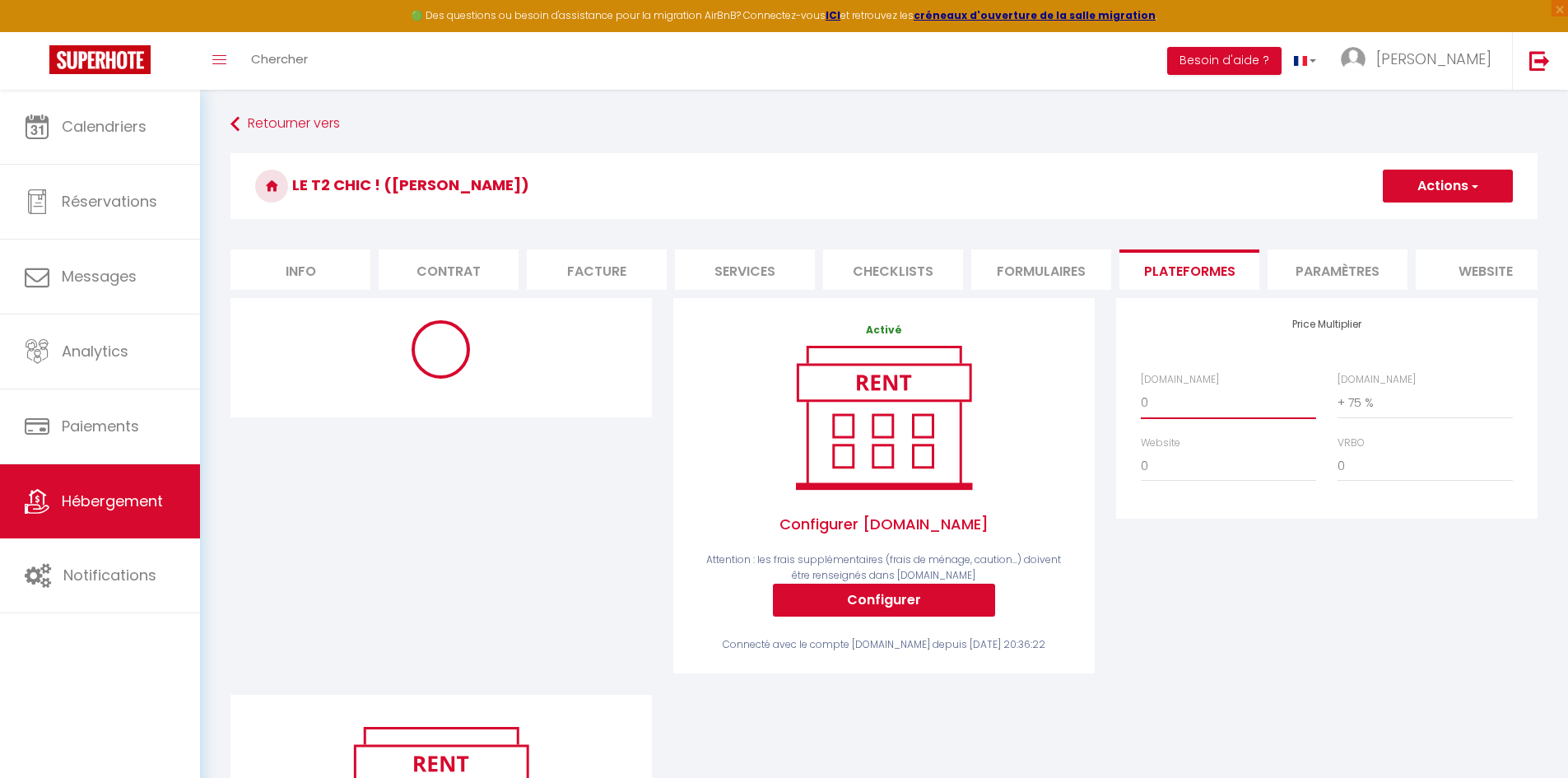
click at [1162, 411] on select "0 + 1 % + 2 % + 3 % + 4 % + 5 % + 6 % + 7 % + 8 % + 9 %" at bounding box center [1228, 402] width 176 height 31
select select "180"
select select "EUR"
select select
select select "7563-1243675965158124522"
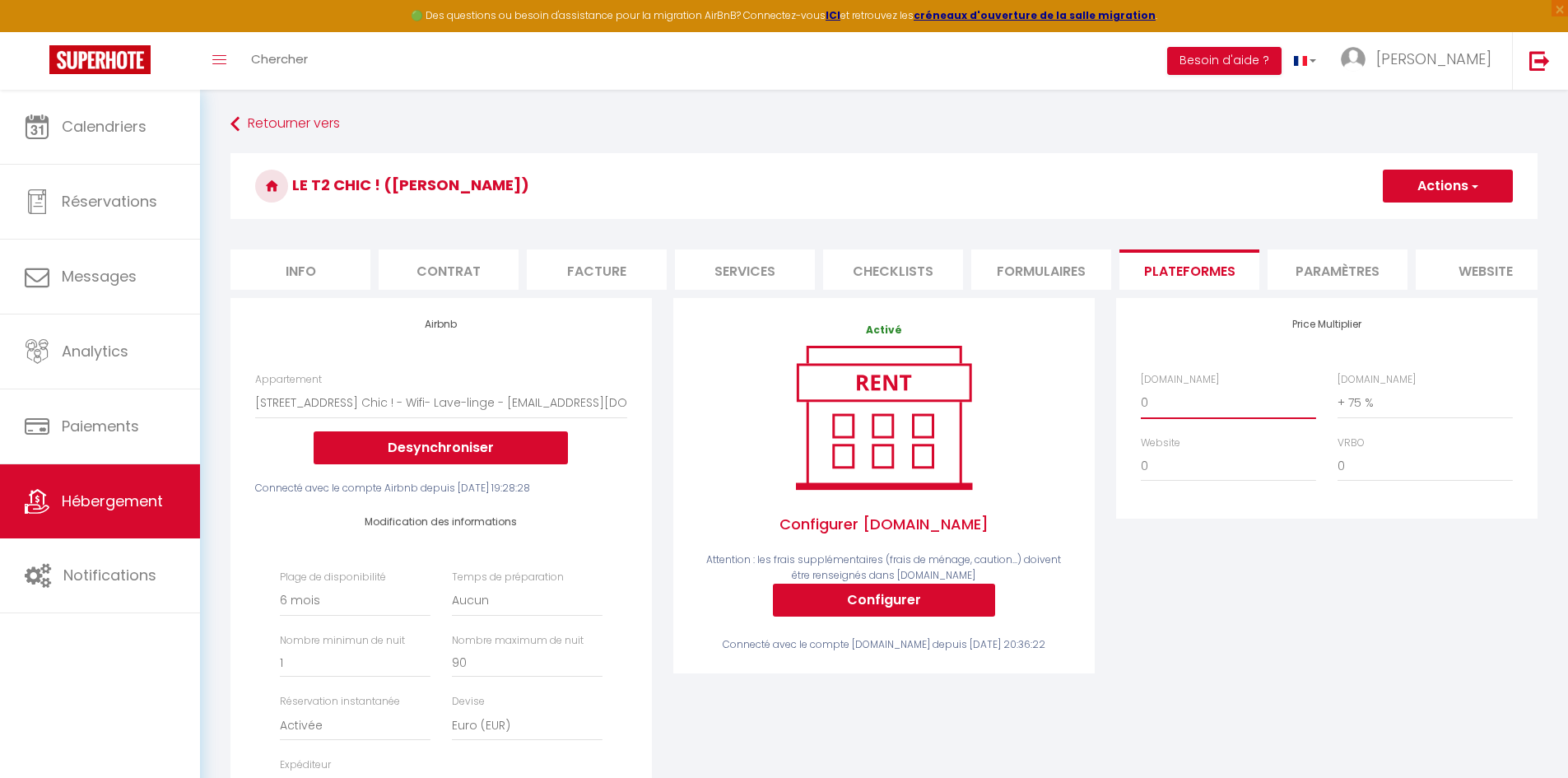
select select "+ 10 %"
click at [1141, 399] on select "0 + 1 % + 2 % + 3 % + 4 % + 5 % + 6 % + 7 % + 8 % + 9 %" at bounding box center [1228, 402] width 176 height 31
select select
click at [1425, 190] on button "Actions" at bounding box center [1448, 186] width 130 height 33
click at [1422, 220] on link "Enregistrer" at bounding box center [1448, 222] width 130 height 21
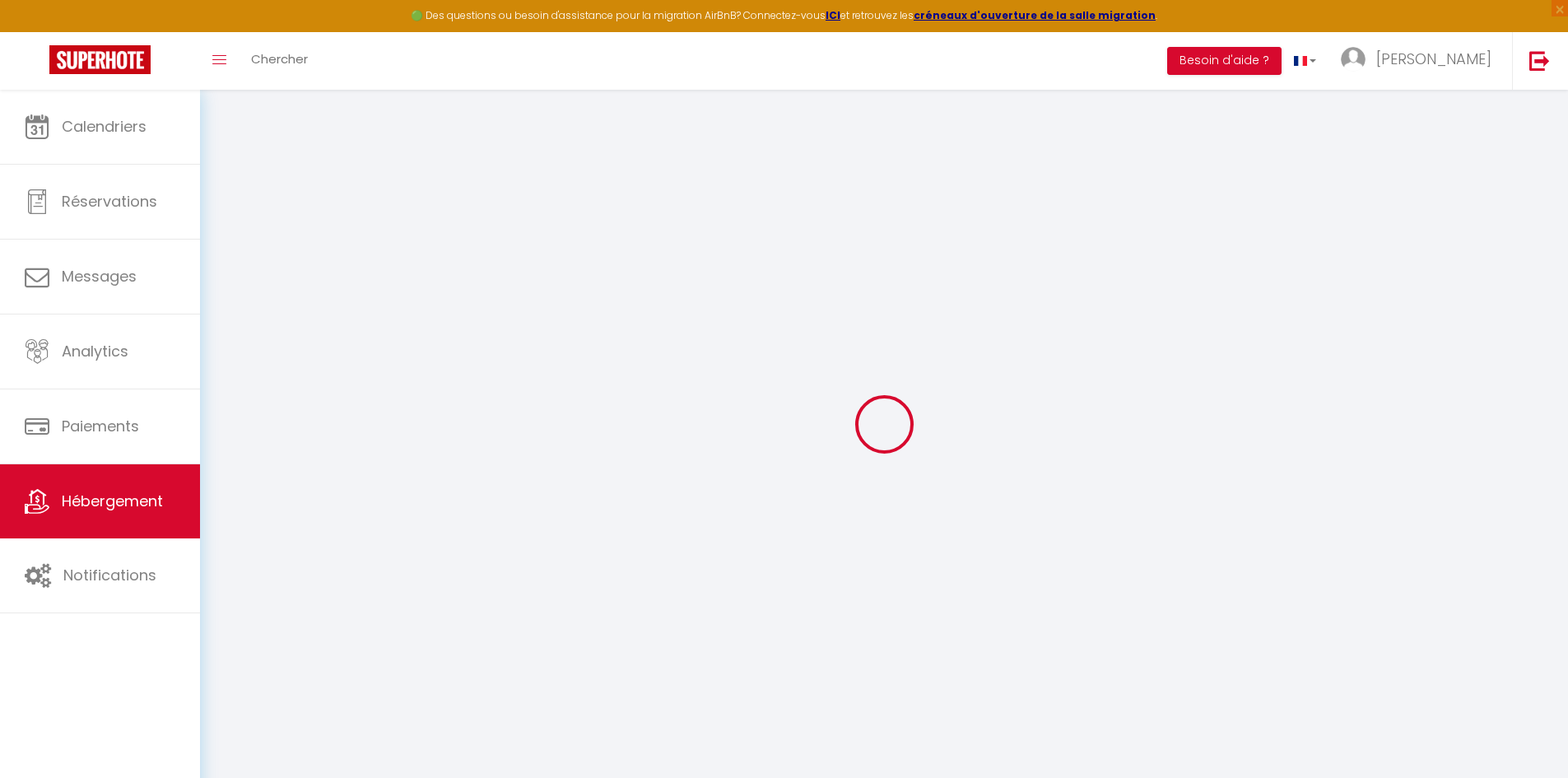
select select "180"
select select "EUR"
select select
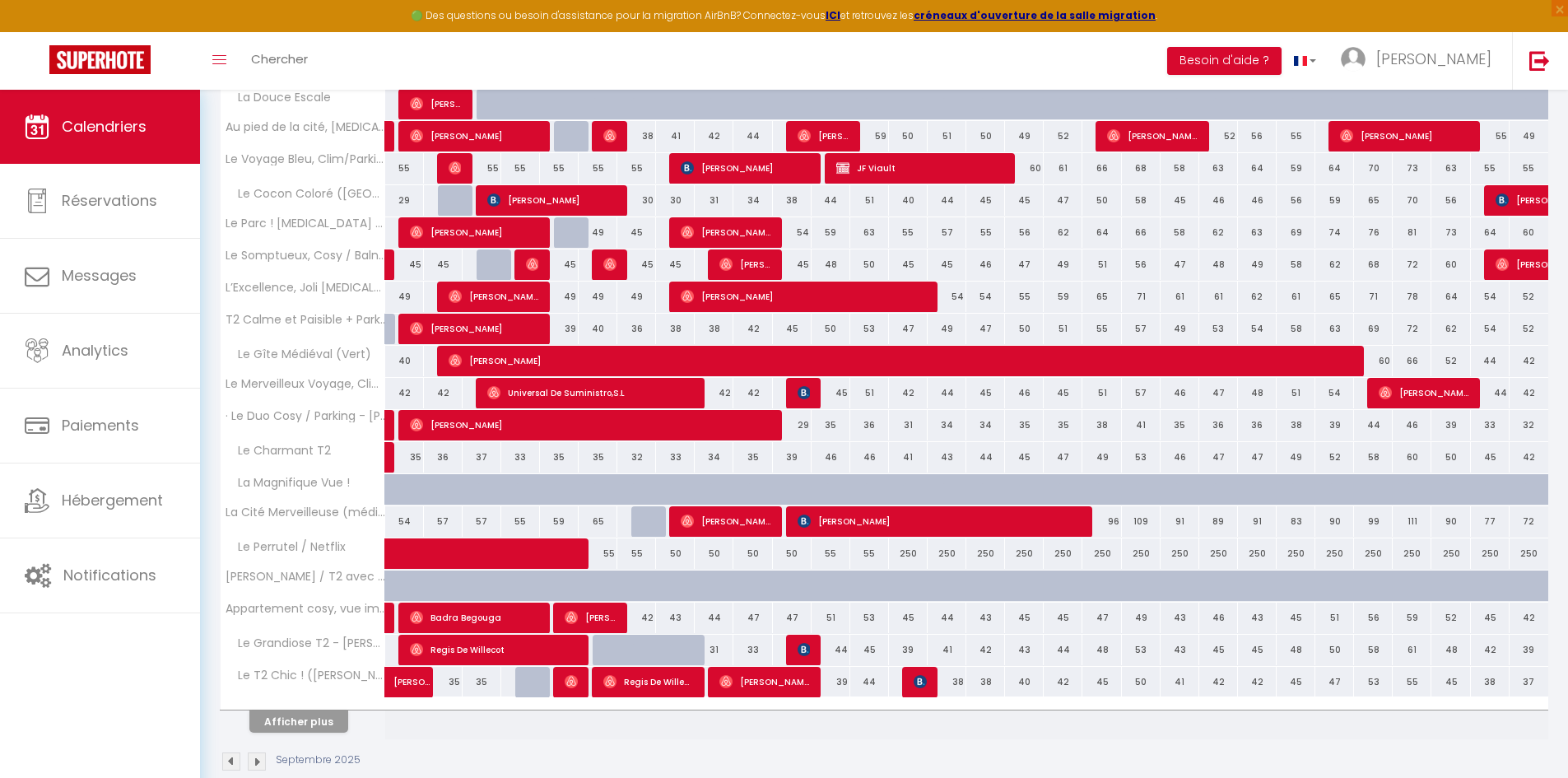
scroll to position [329, 0]
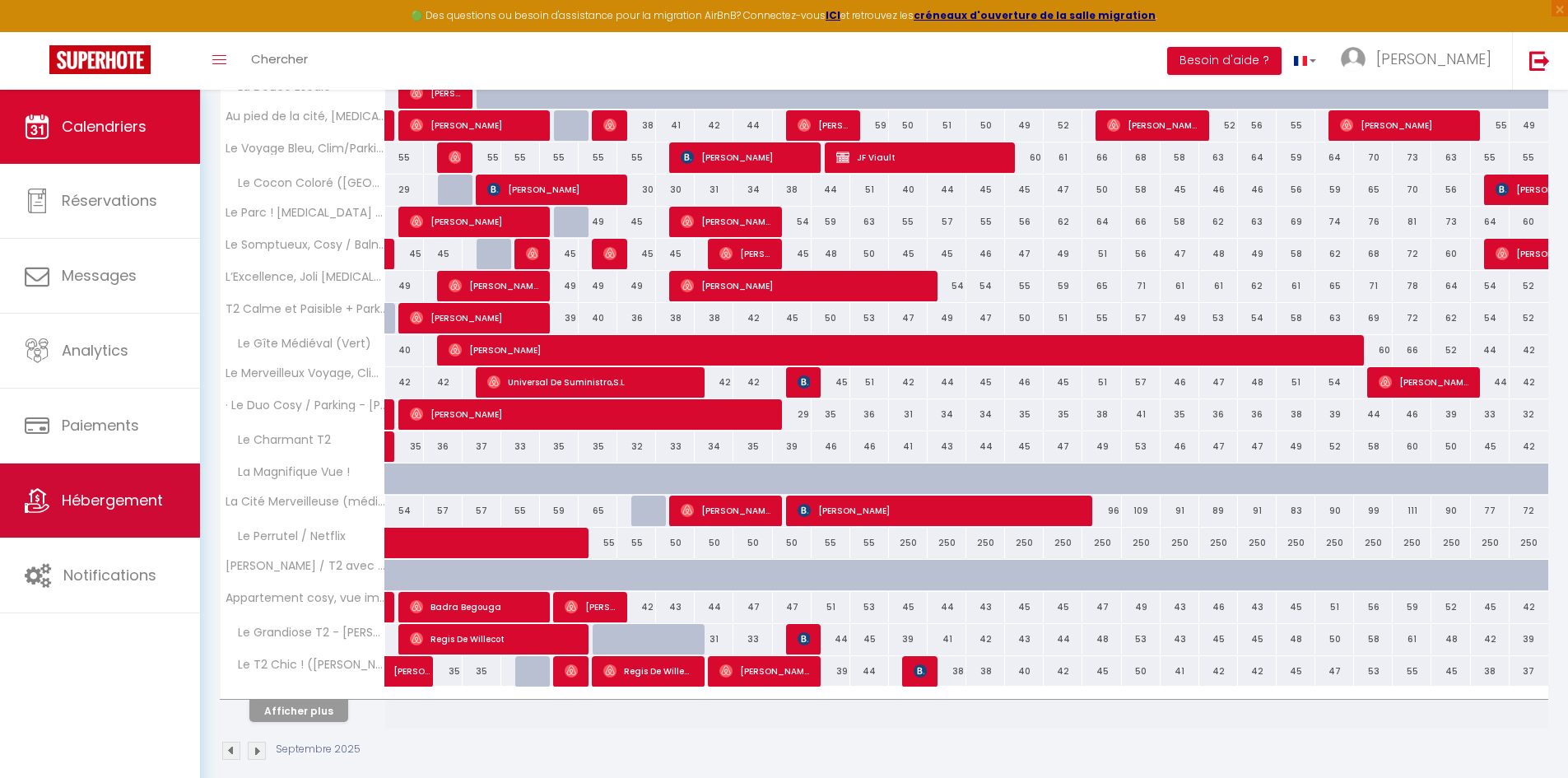
click at [117, 517] on link "Hébergement" at bounding box center [100, 500] width 200 height 74
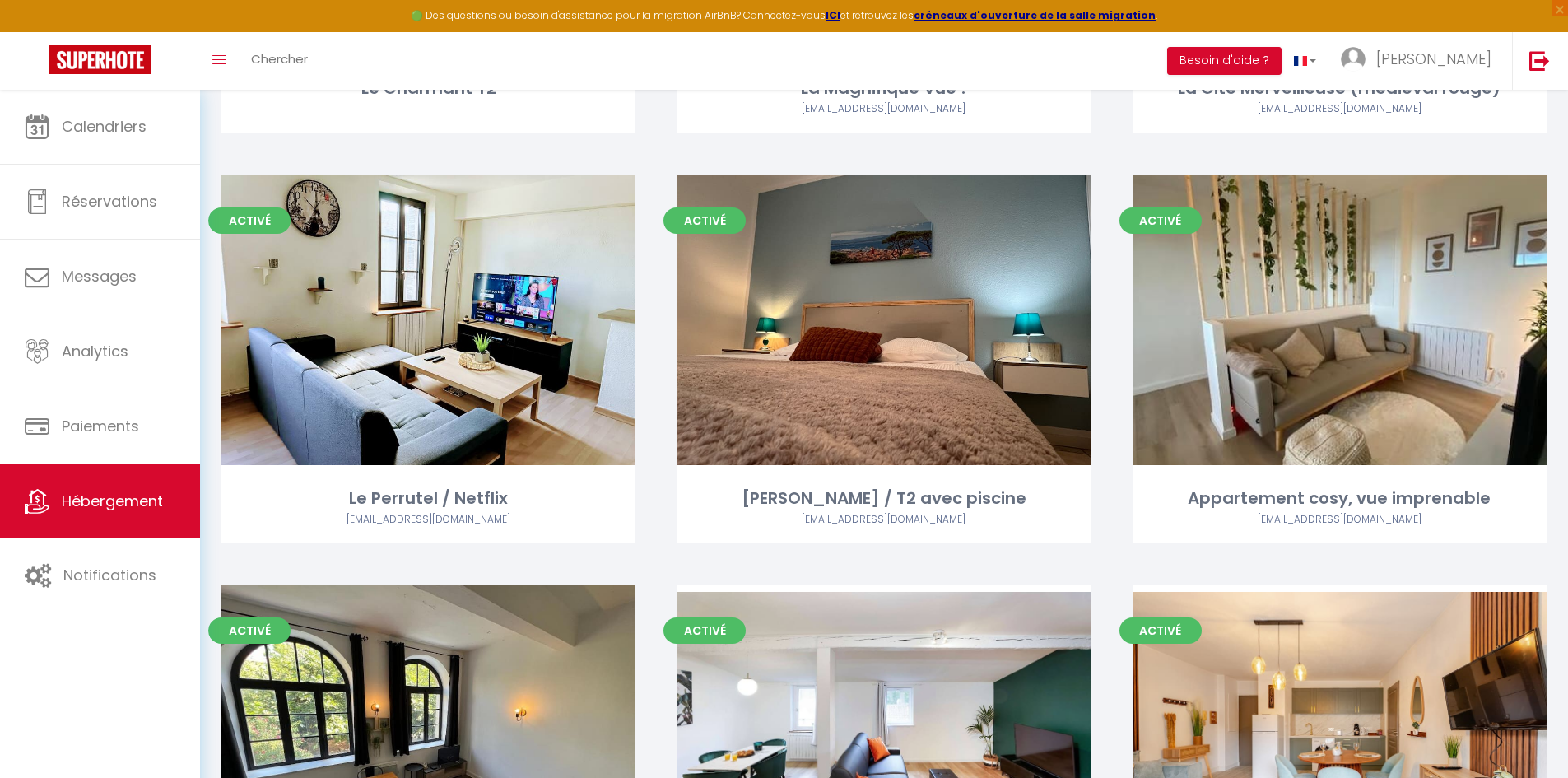
scroll to position [2141, 0]
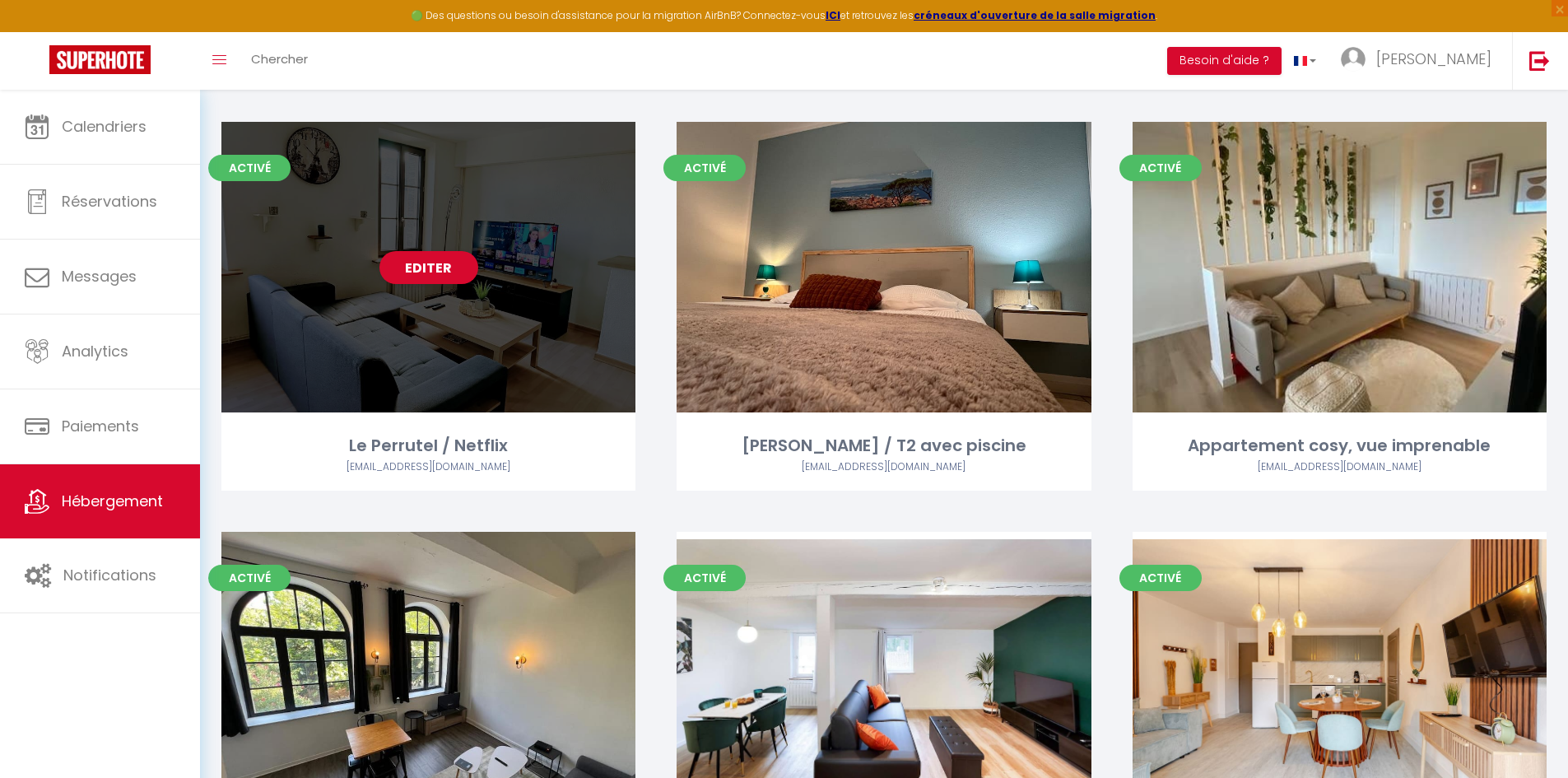
click at [546, 344] on div "Editer" at bounding box center [428, 266] width 414 height 290
select select "3"
select select "2"
select select "1"
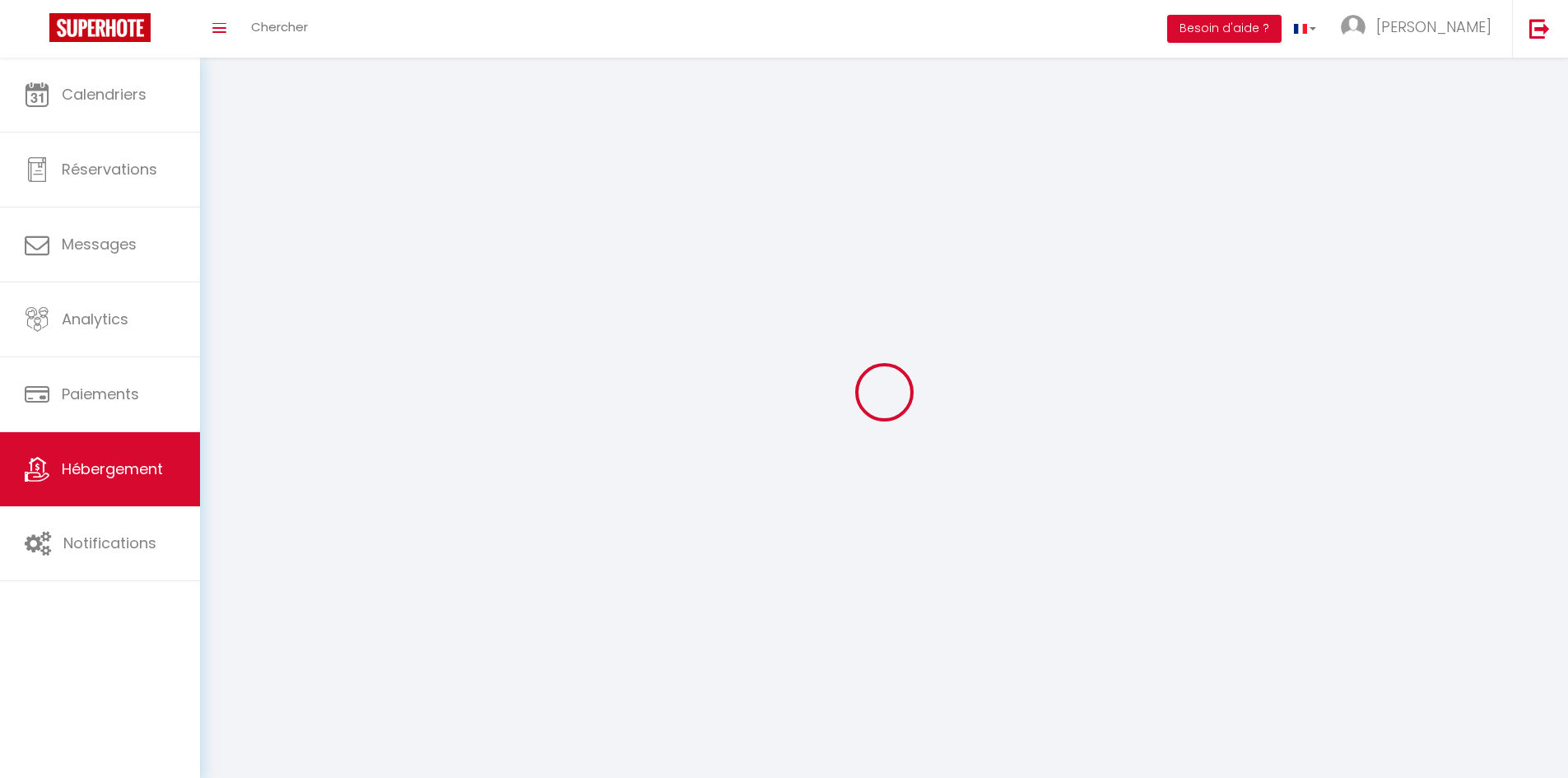
select select
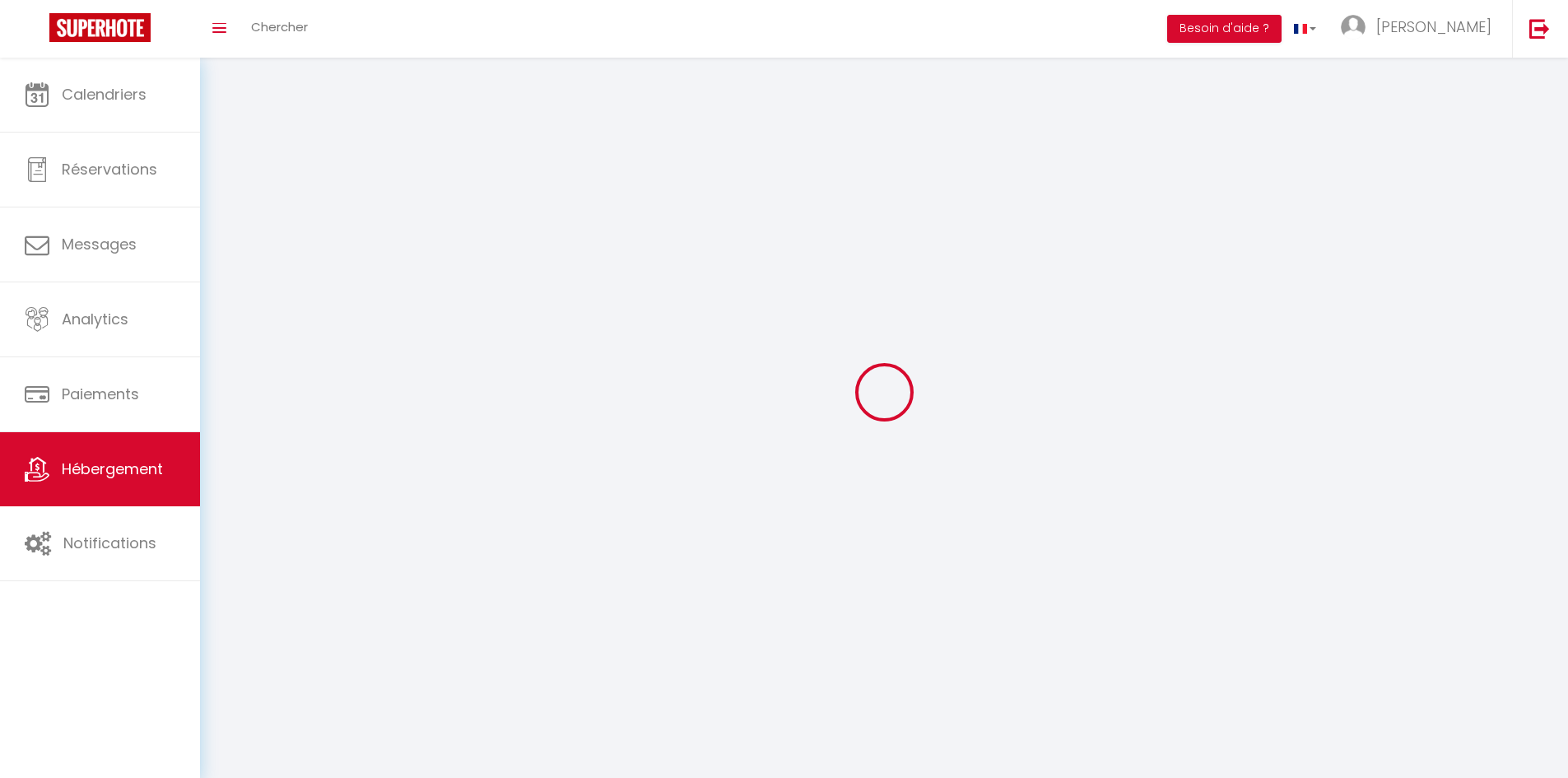
checkbox input "false"
select select
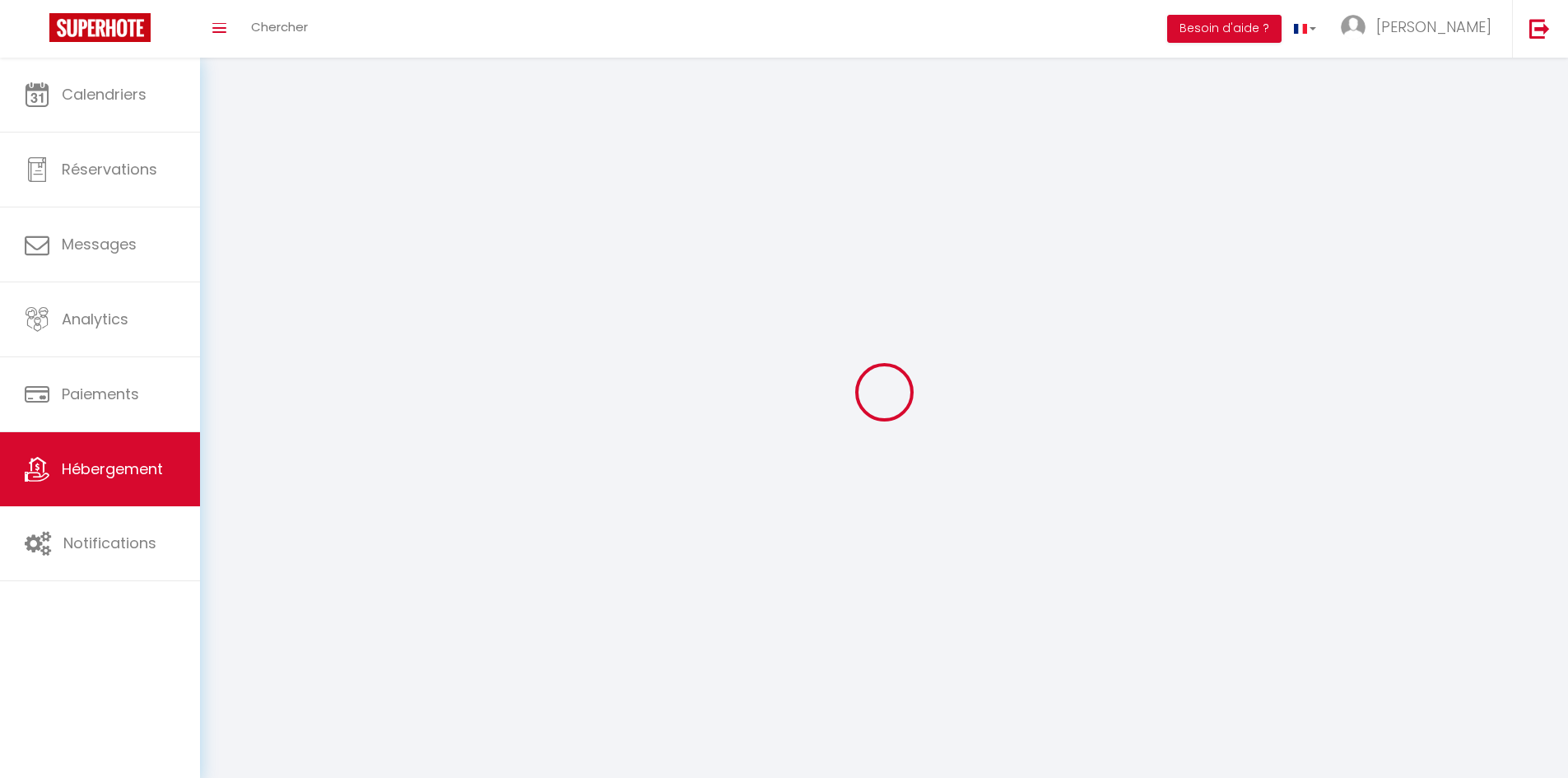
select select
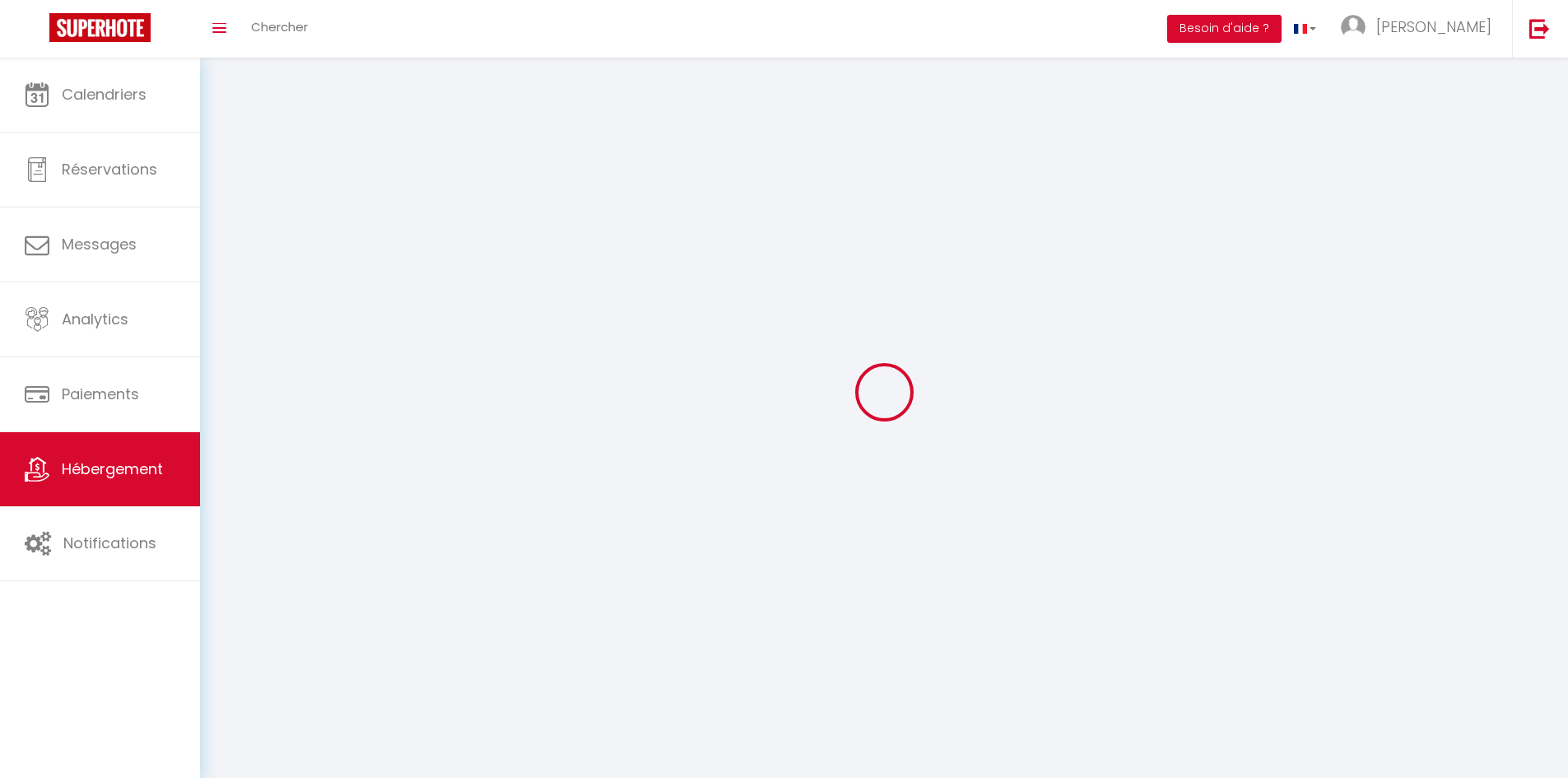
select select
checkbox input "false"
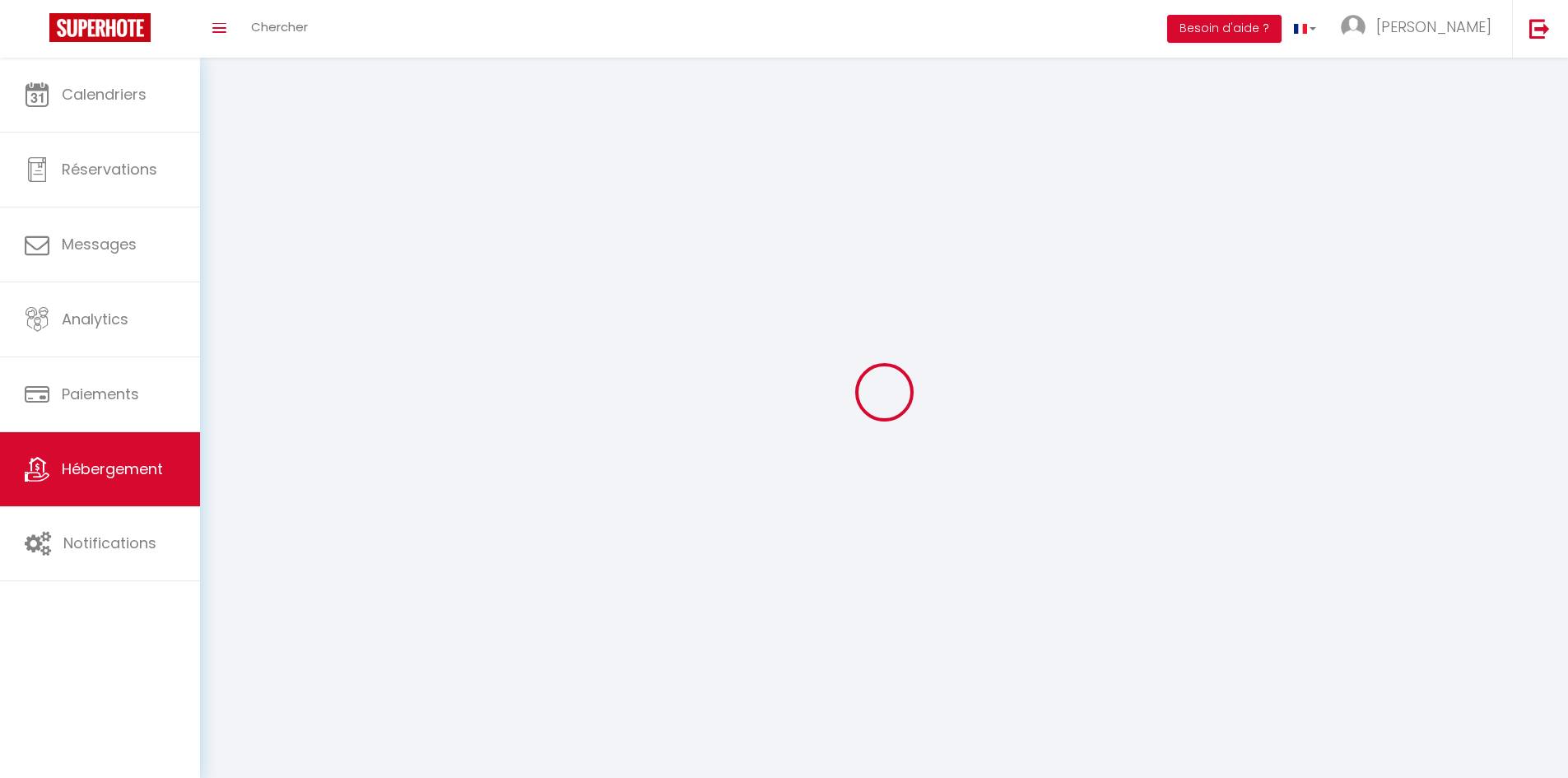
select select
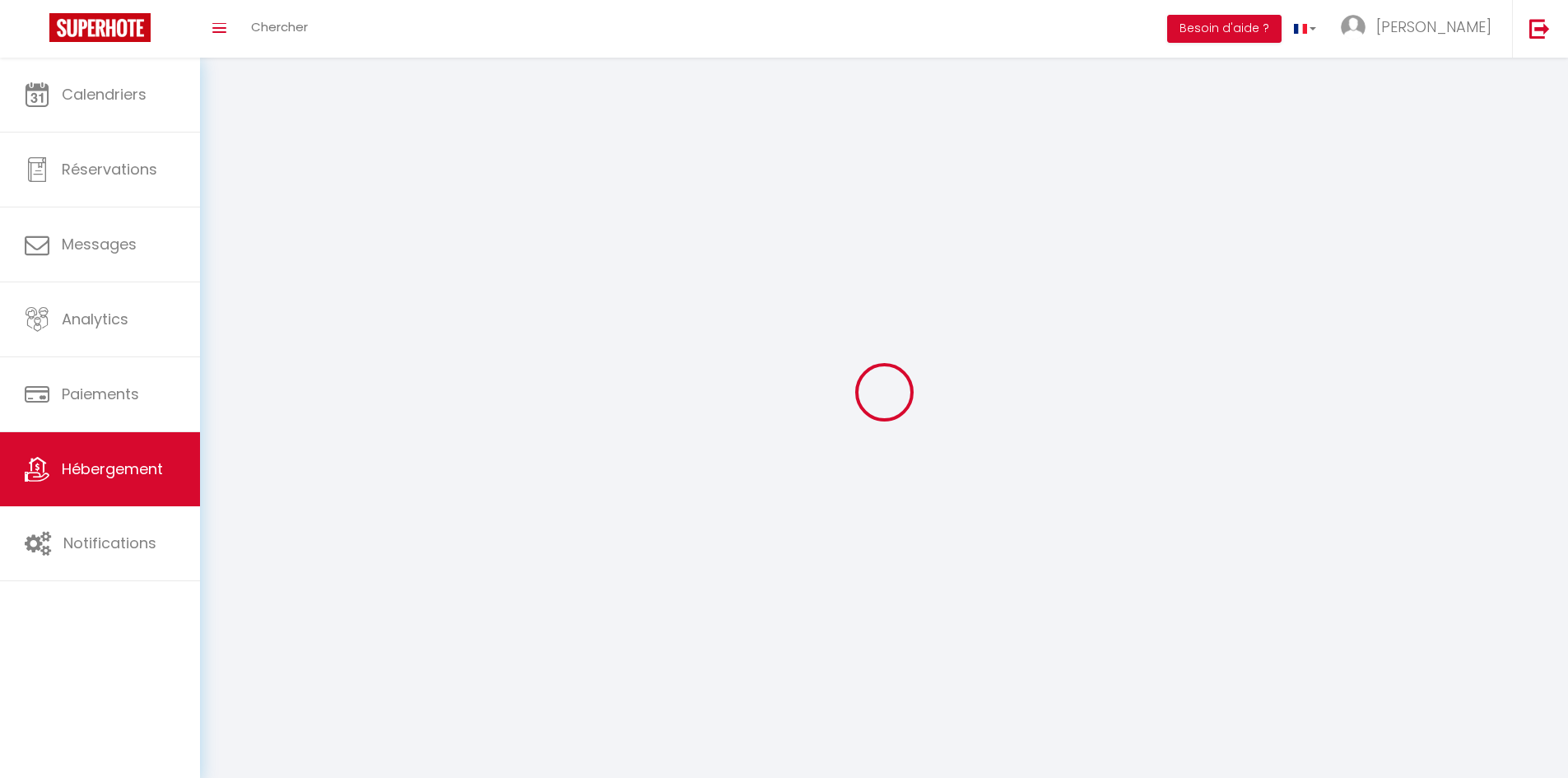
select select
checkbox input "false"
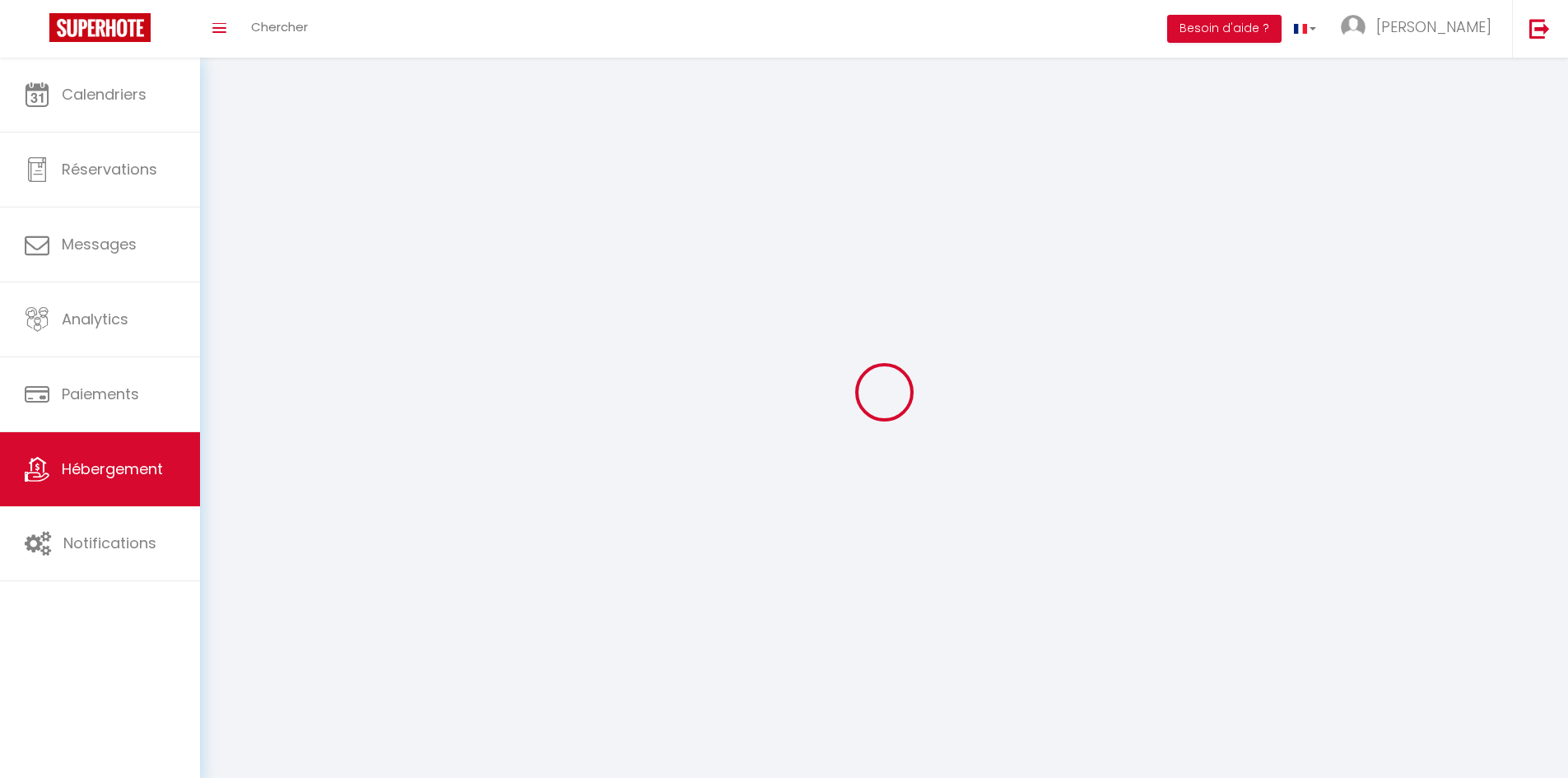
checkbox input "false"
select select
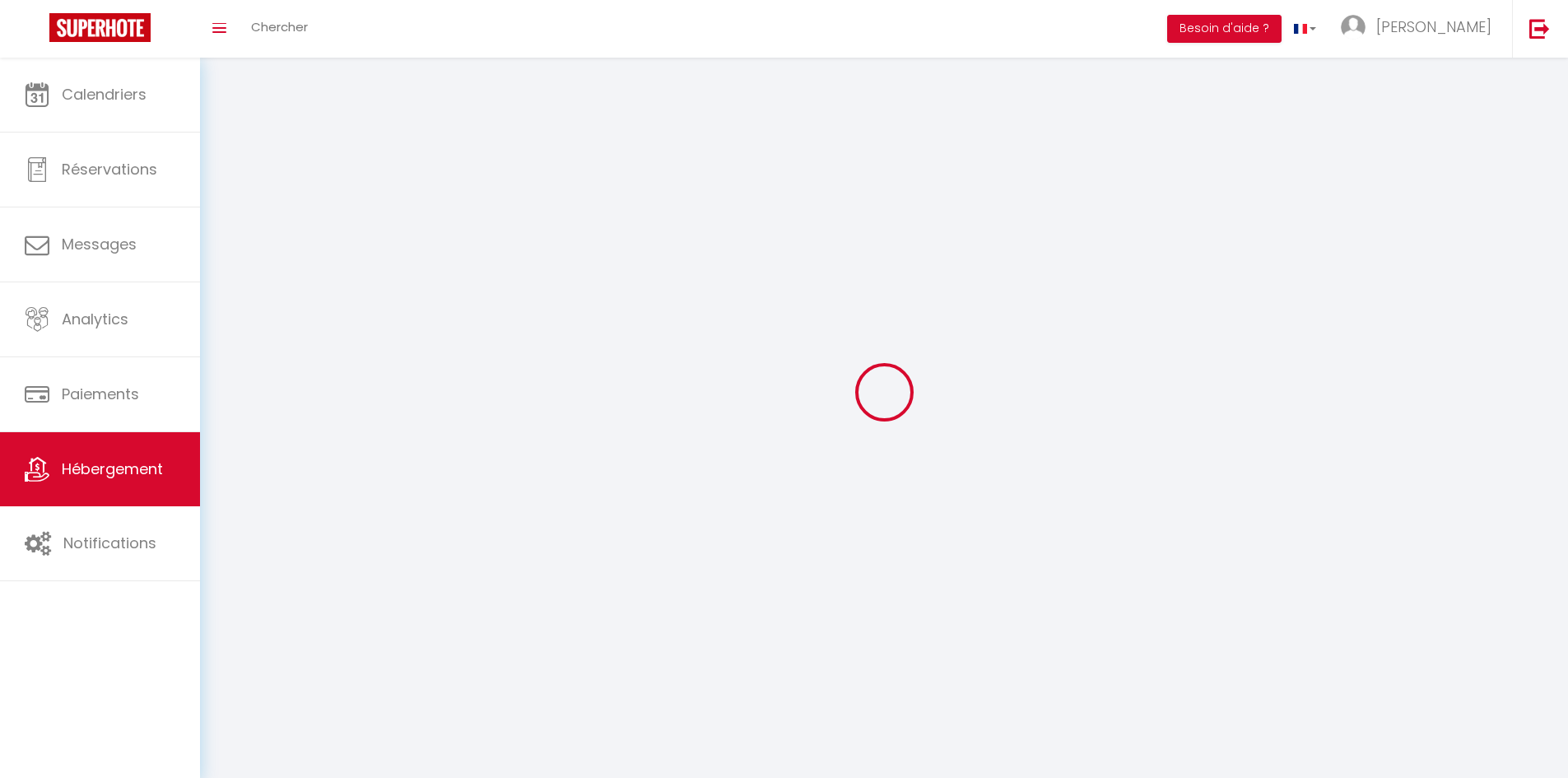
select select
checkbox input "false"
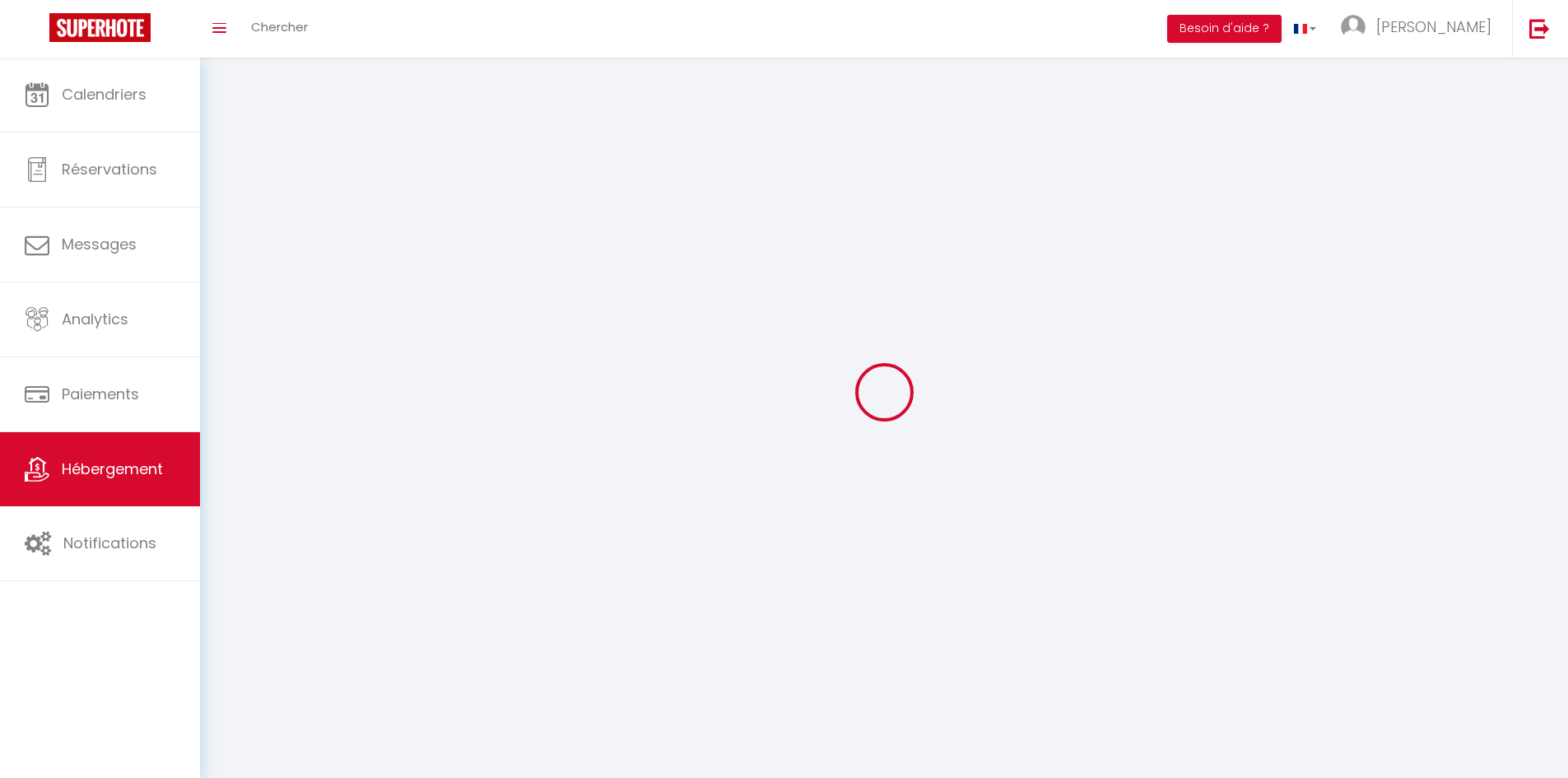
checkbox input "false"
select select
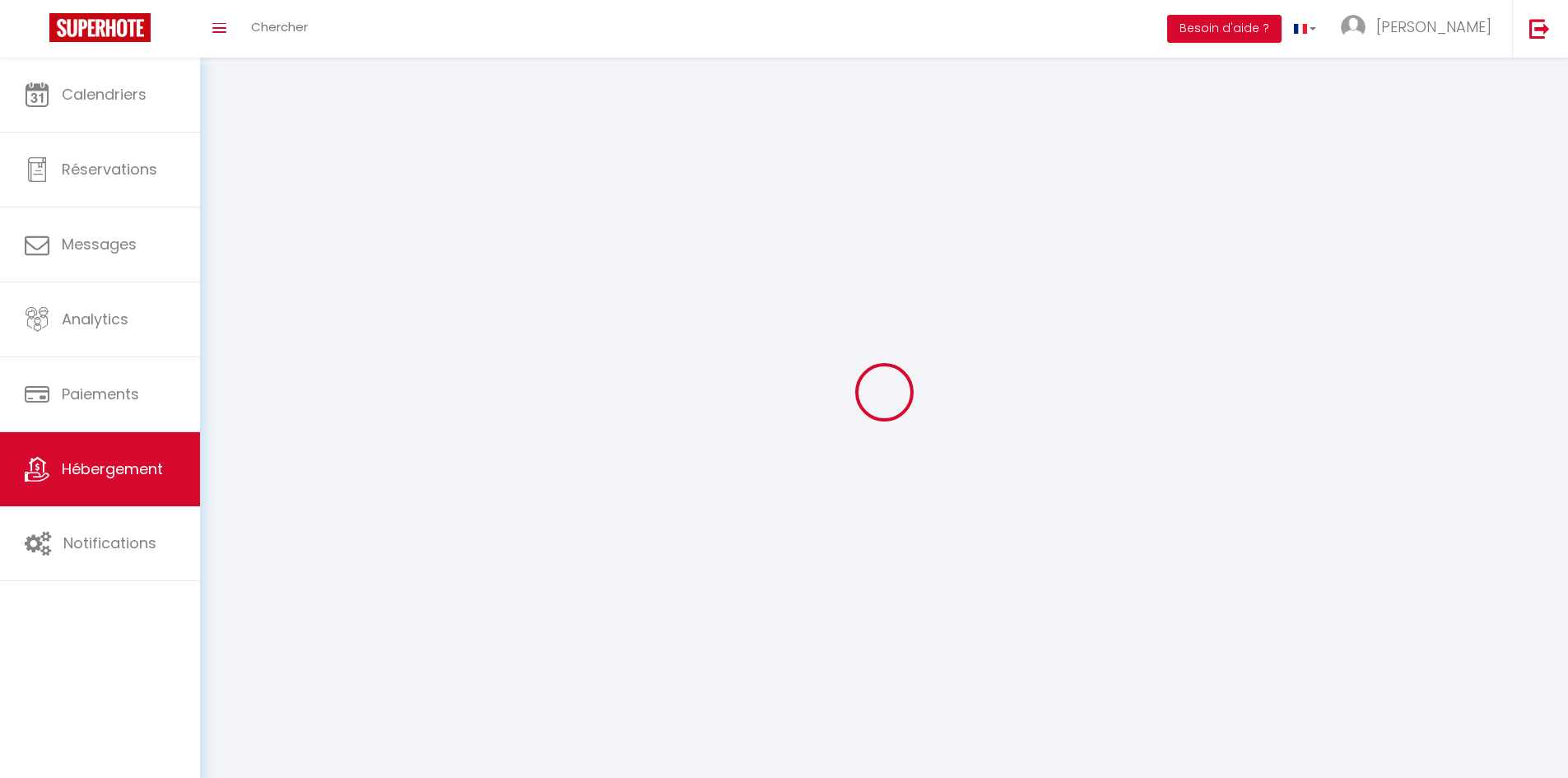
select select
checkbox input "false"
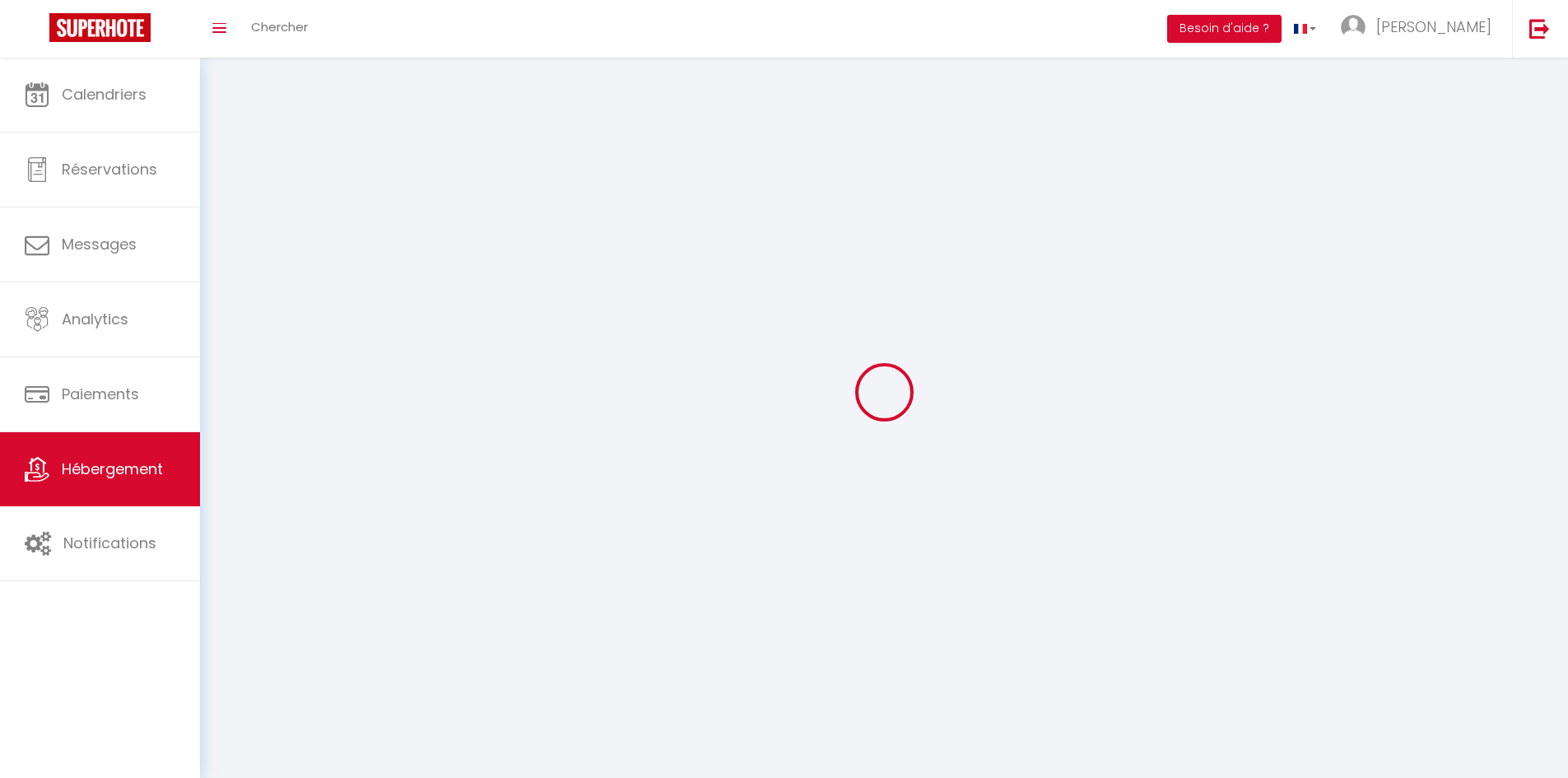
checkbox input "false"
select select
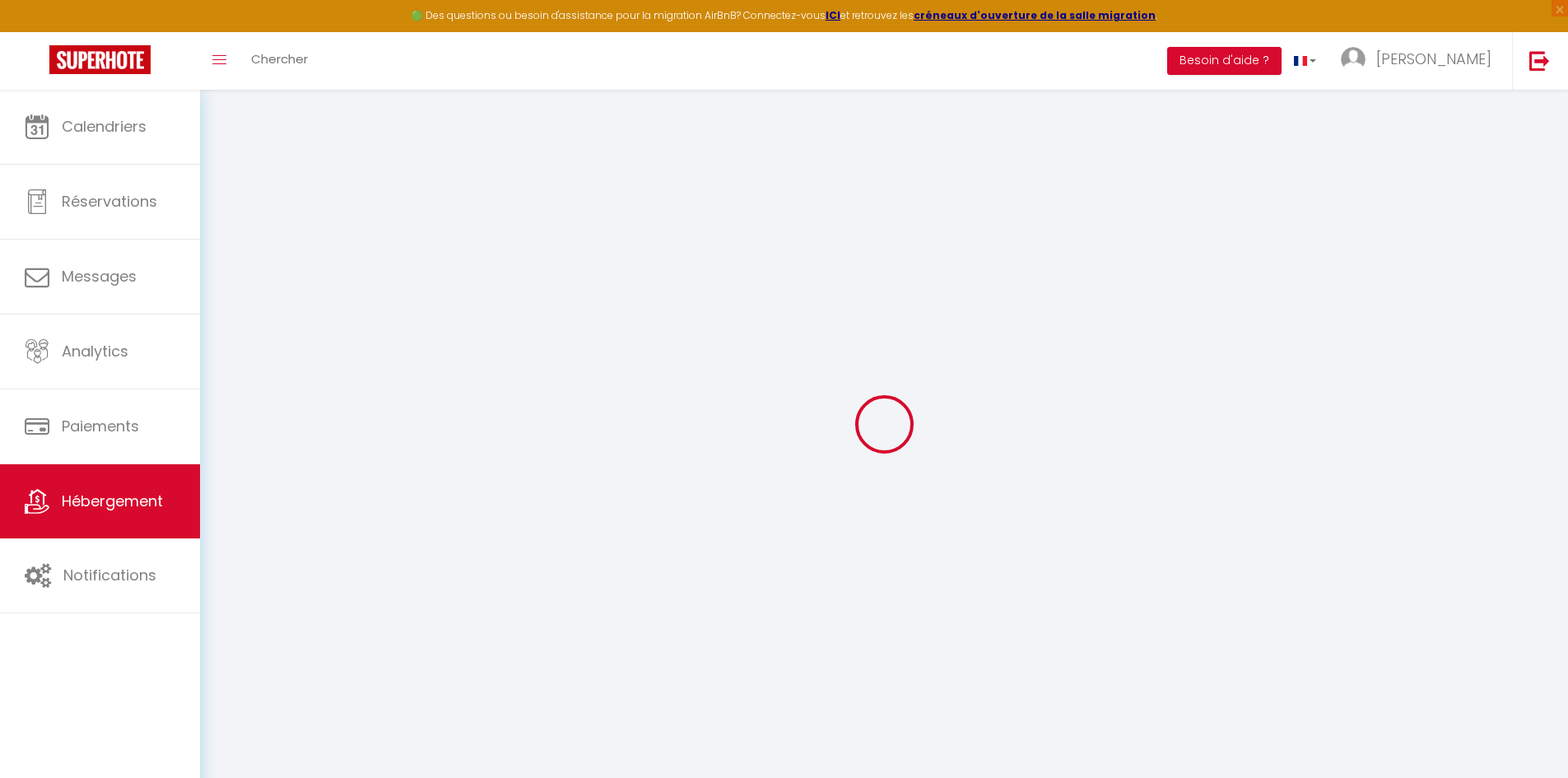
select select "+ 60 %"
select select
checkbox input "false"
checkbox input "true"
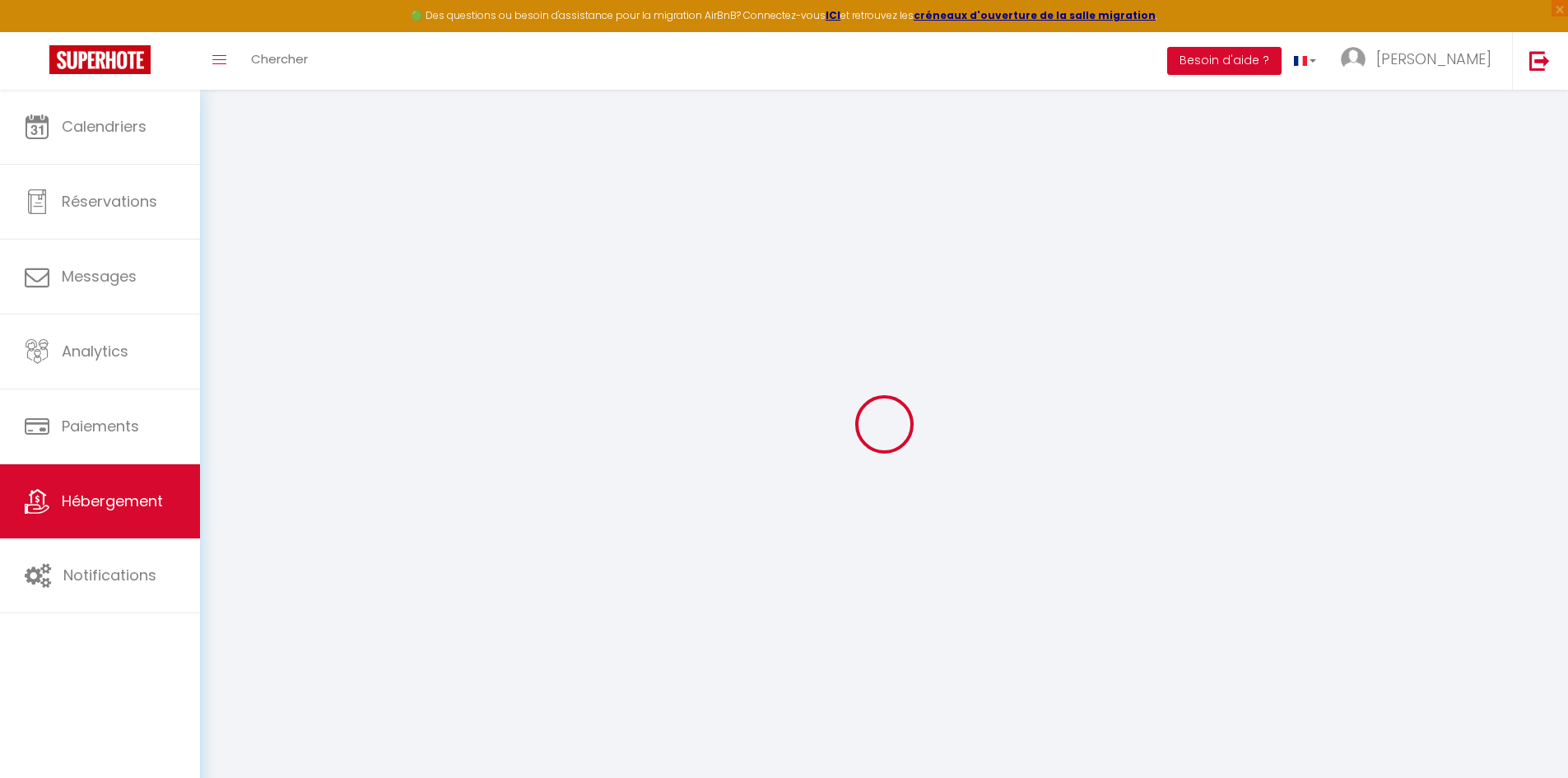
checkbox input "false"
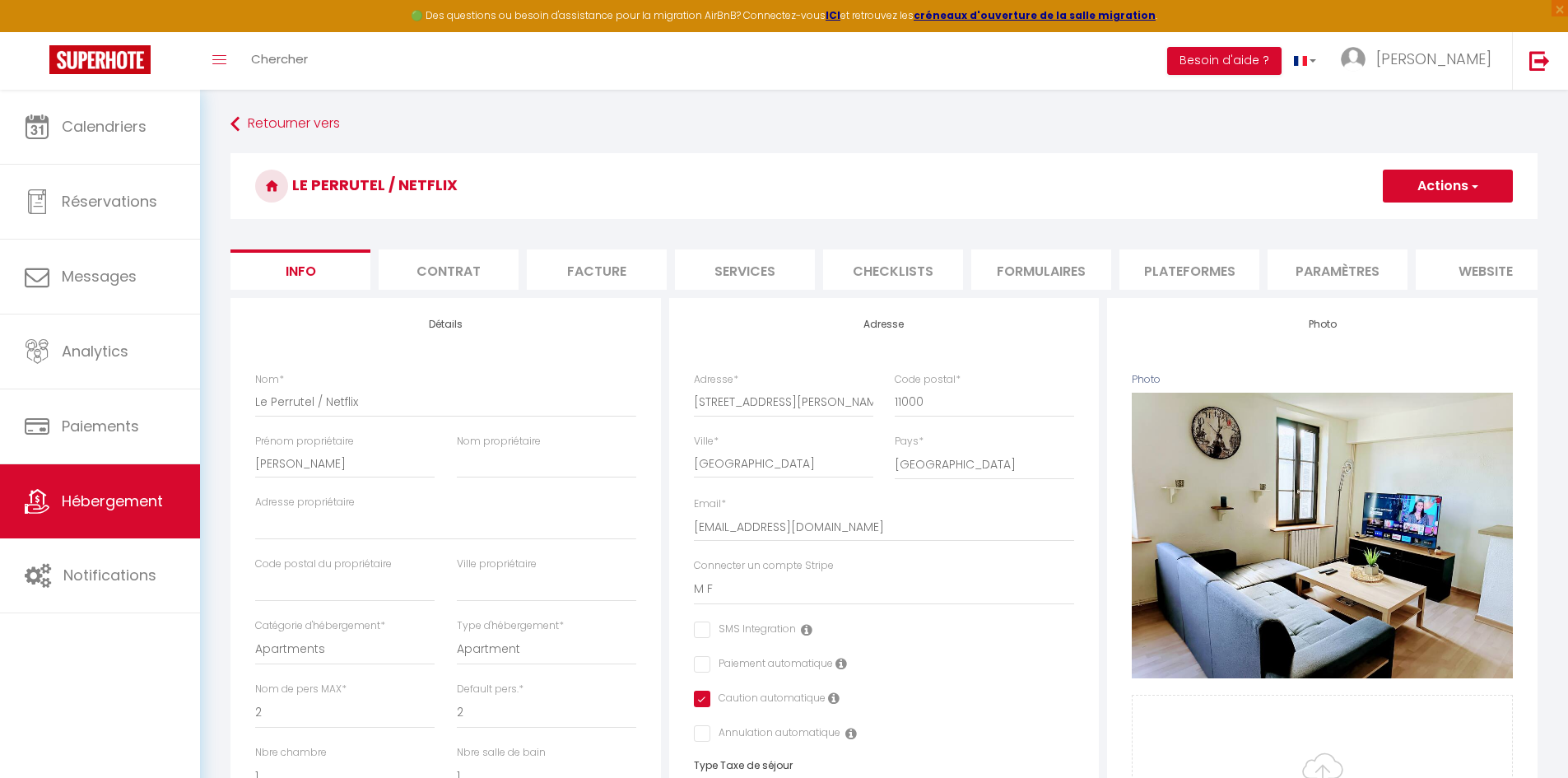
select select
checkbox input "false"
checkbox input "true"
checkbox input "false"
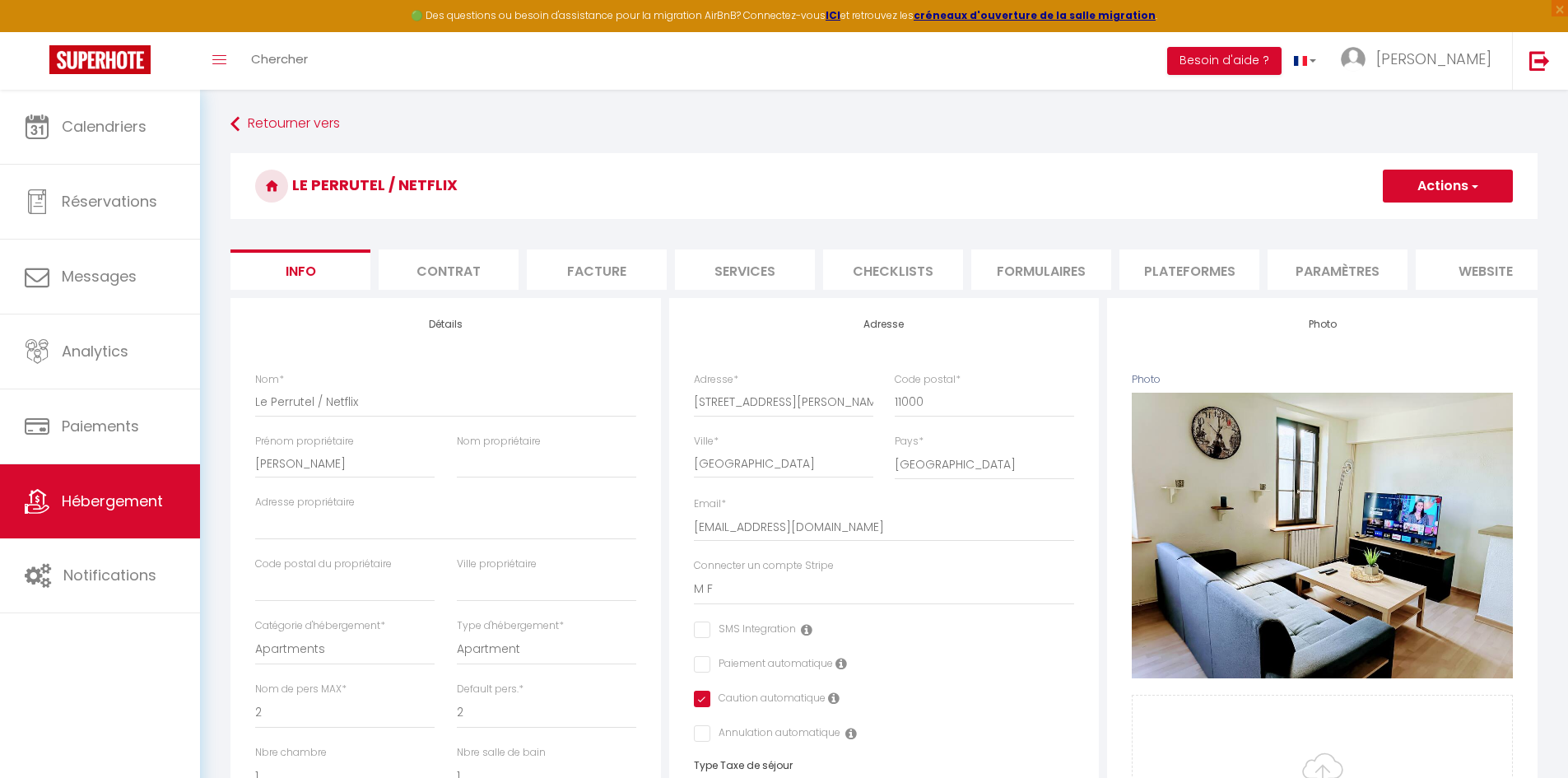
select select "365"
select select "EUR"
select select
select select "7563-1466545309208475339"
click at [1188, 270] on li "Plateformes" at bounding box center [1189, 270] width 140 height 41
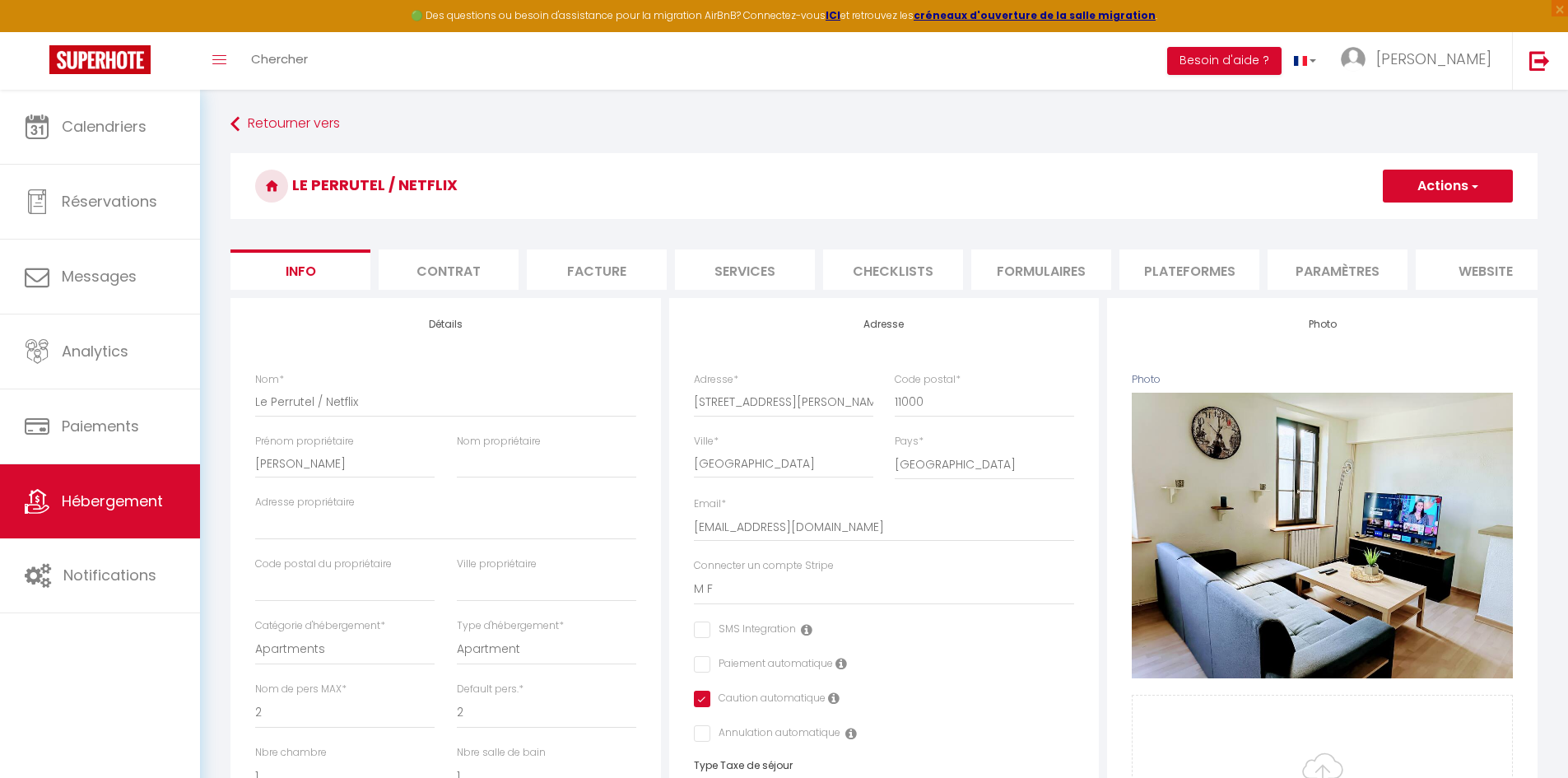
select select
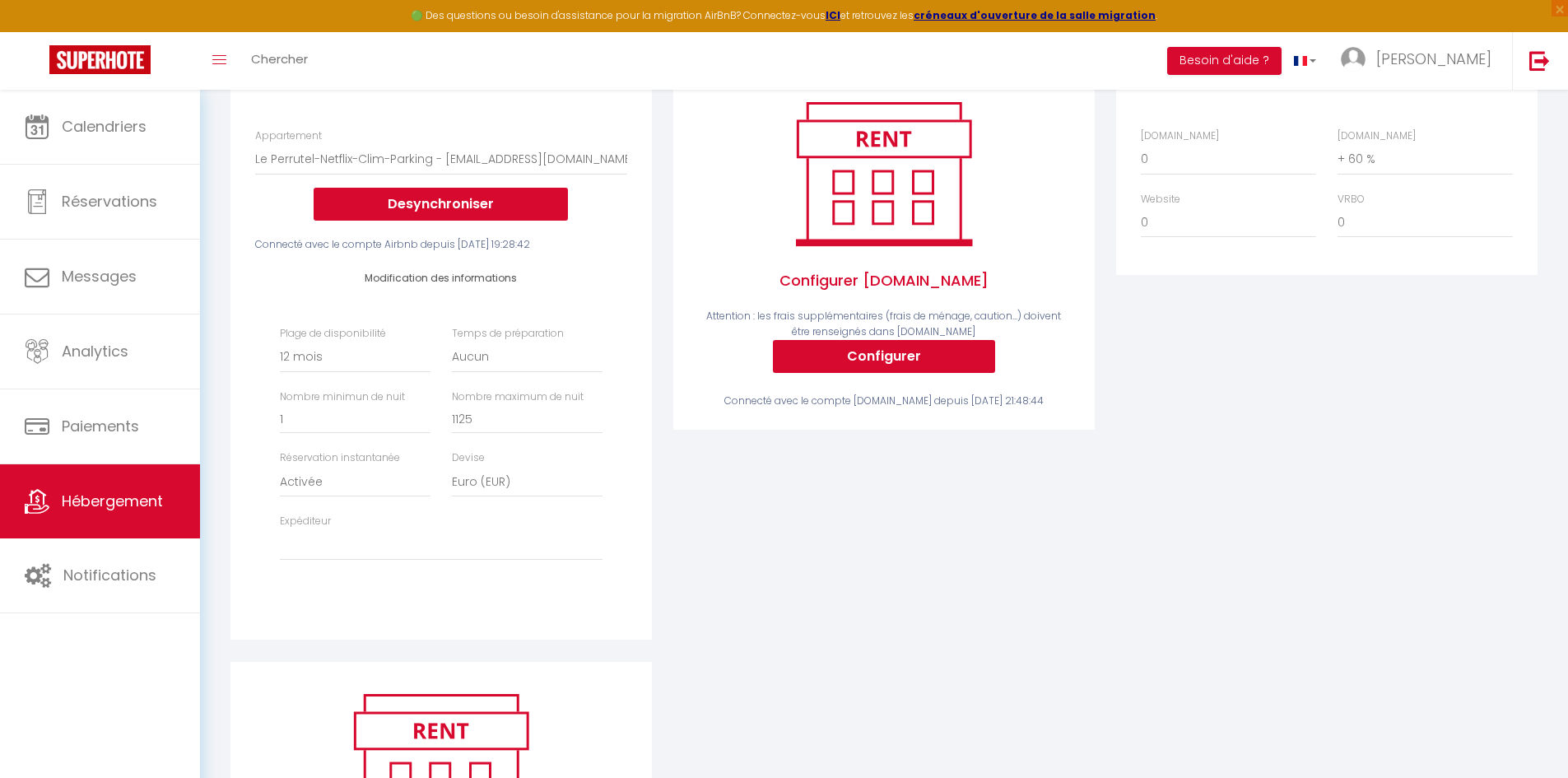
scroll to position [247, 0]
